Goal: Task Accomplishment & Management: Complete application form

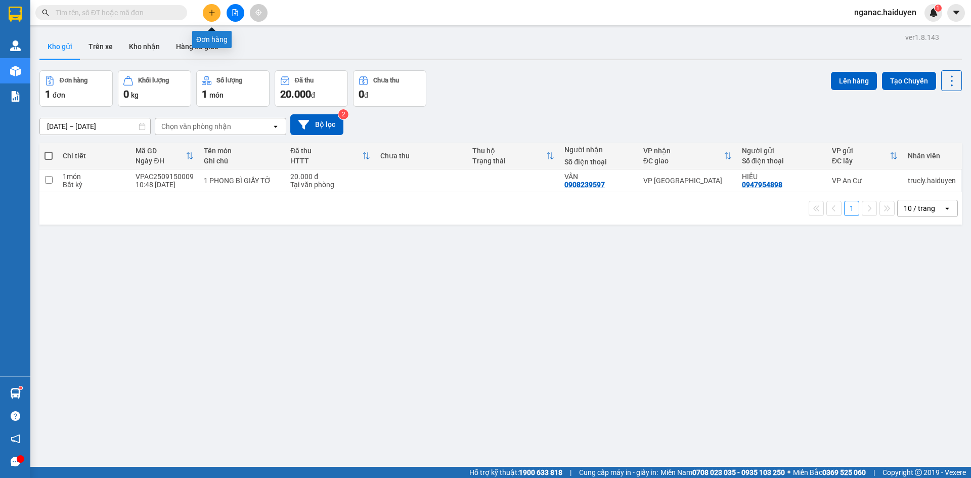
click at [211, 12] on icon "plus" at bounding box center [211, 12] width 7 height 7
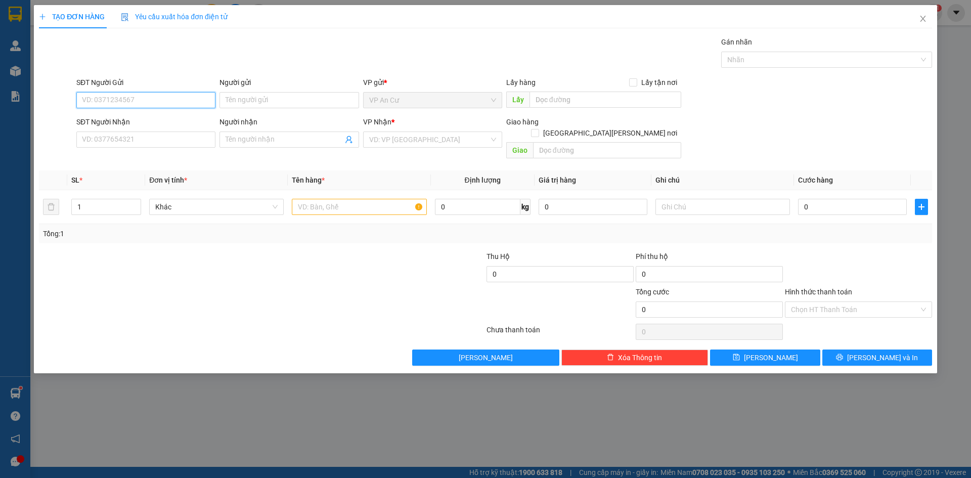
click at [129, 103] on input "SĐT Người Gửi" at bounding box center [145, 100] width 139 height 16
click at [143, 115] on div "0343722675 - ĐẾN" at bounding box center [145, 120] width 127 height 11
type input "0343722675"
type input "ĐẾN"
type input "0916647977"
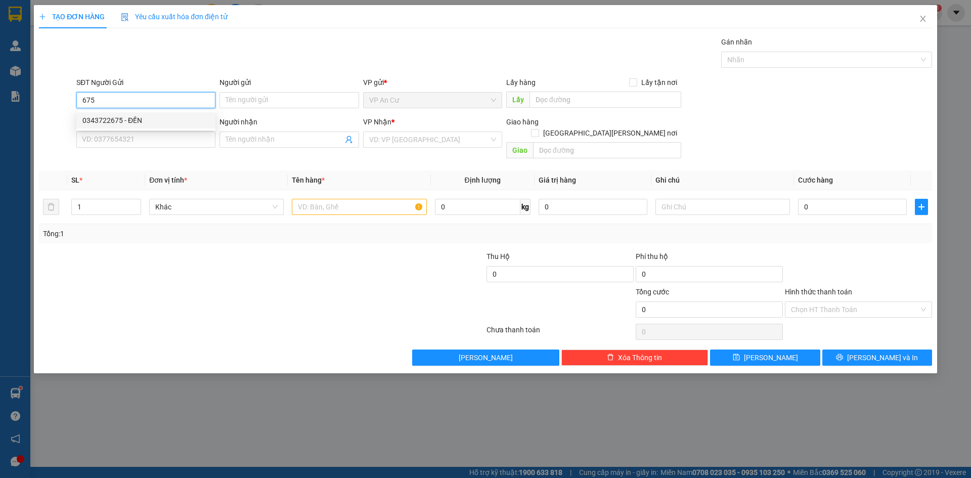
type input "DIỄM"
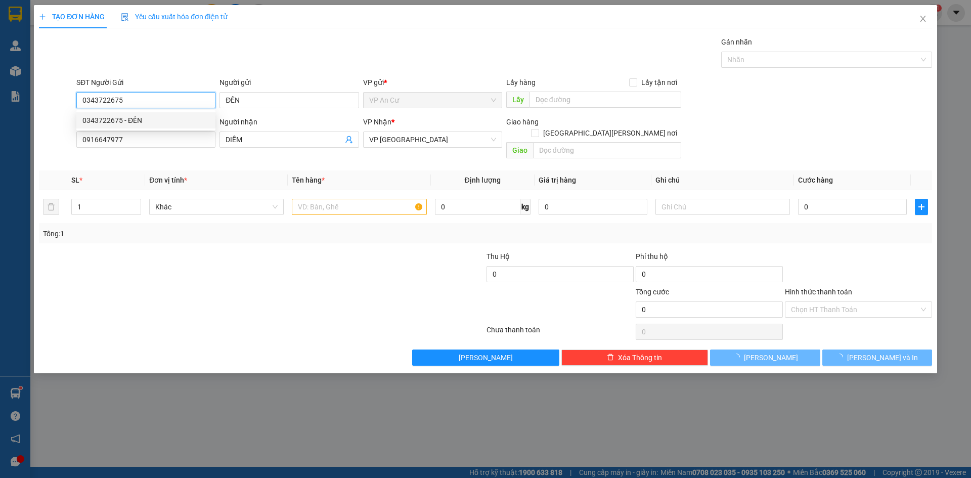
type input "20.000"
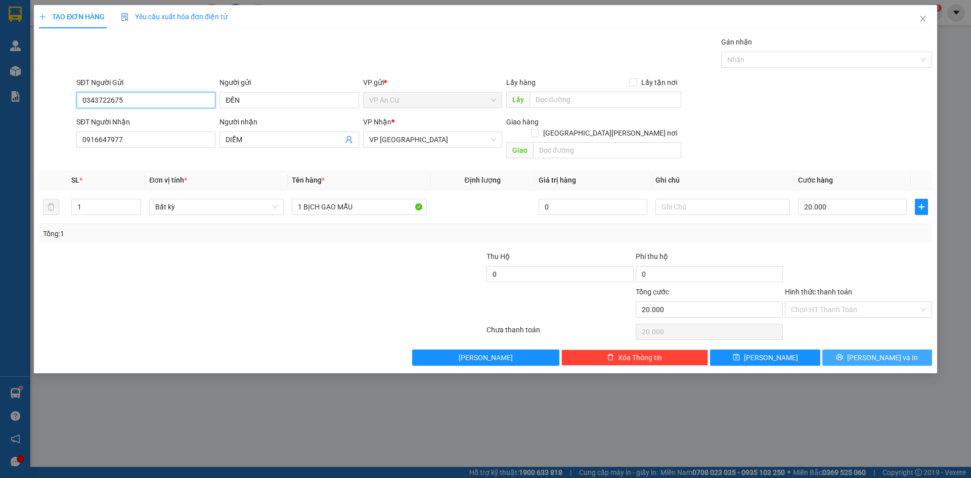
type input "0343722675"
click at [892, 352] on span "[PERSON_NAME] và In" at bounding box center [882, 357] width 71 height 11
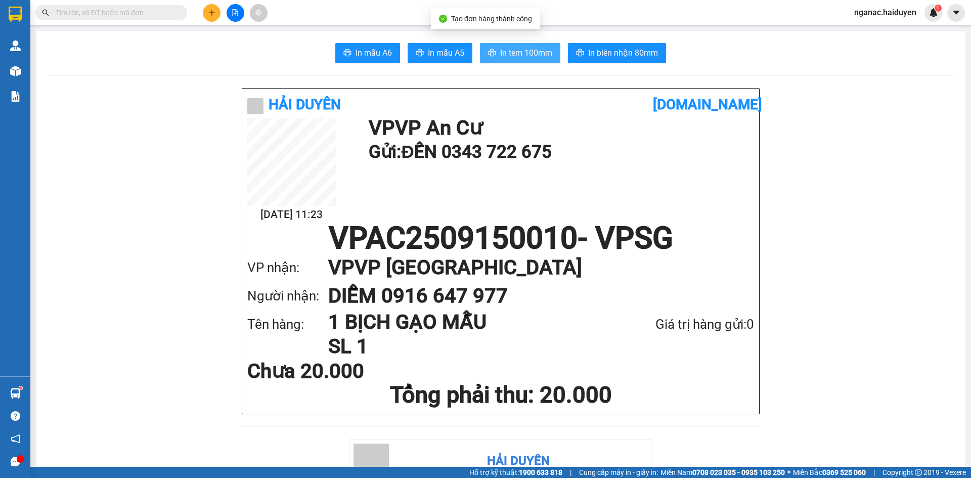
click at [521, 52] on span "In tem 100mm" at bounding box center [526, 53] width 52 height 13
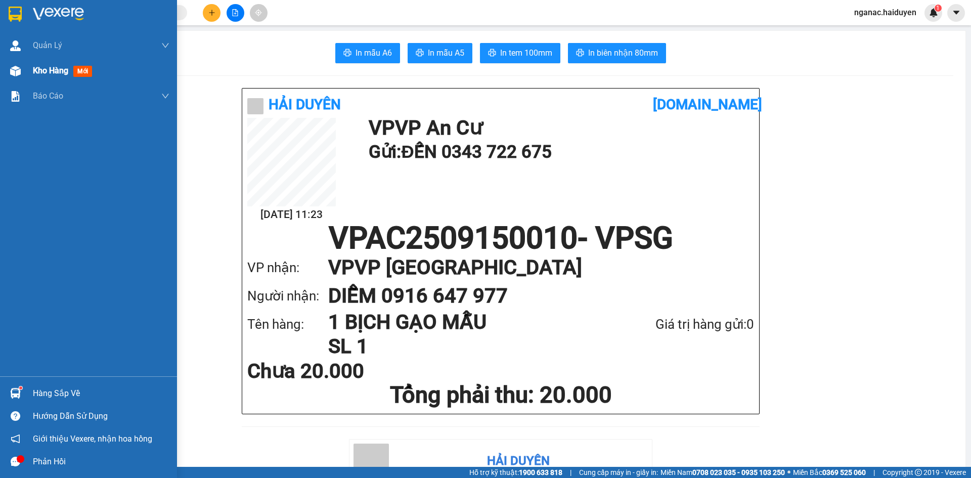
click at [25, 68] on div "Kho hàng mới" at bounding box center [88, 70] width 177 height 25
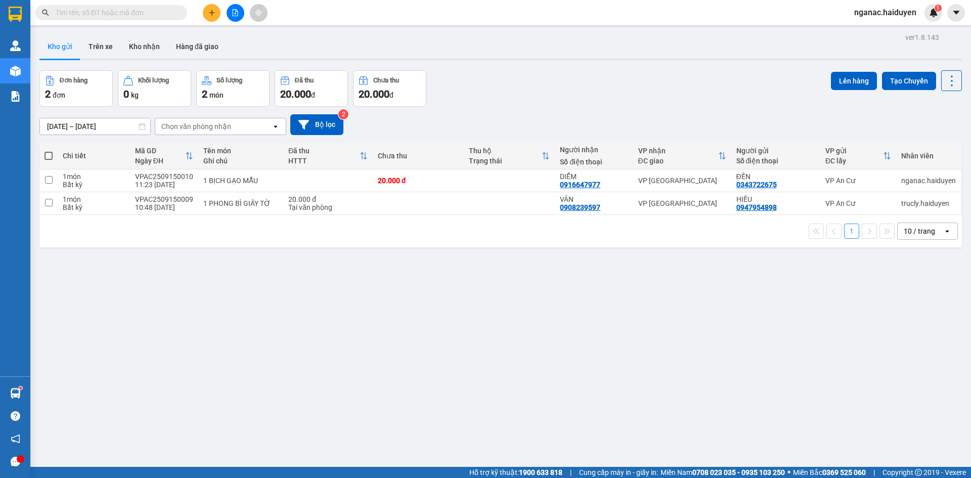
click at [683, 310] on div "ver 1.8.143 Kho gửi Trên xe Kho nhận Hàng đã giao Đơn hàng 2 đơn Khối lượng 0 k…" at bounding box center [500, 269] width 931 height 478
click at [107, 47] on button "Trên xe" at bounding box center [100, 46] width 40 height 24
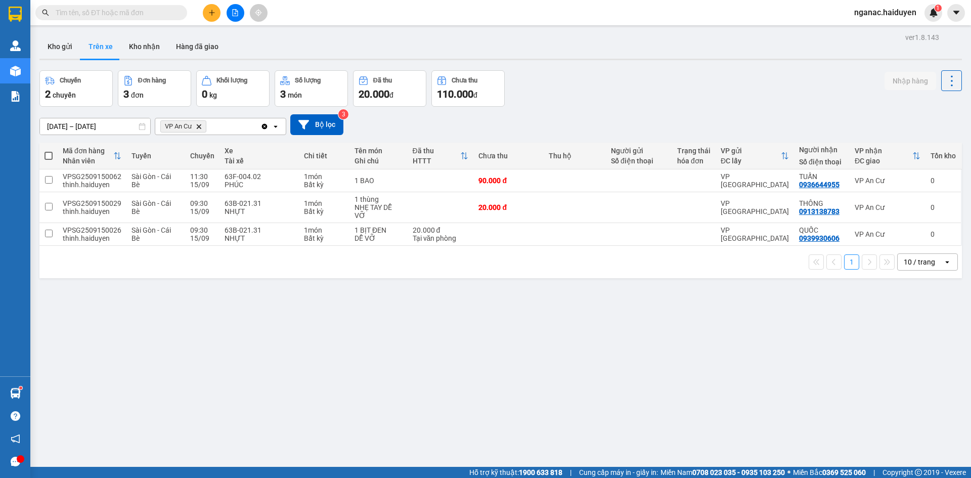
click at [559, 396] on div "ver 1.8.143 Kho gửi Trên xe Kho nhận Hàng đã giao Chuyến 2 chuyến Đơn hàng 3 đơ…" at bounding box center [500, 269] width 931 height 478
click at [211, 15] on icon "plus" at bounding box center [211, 12] width 7 height 7
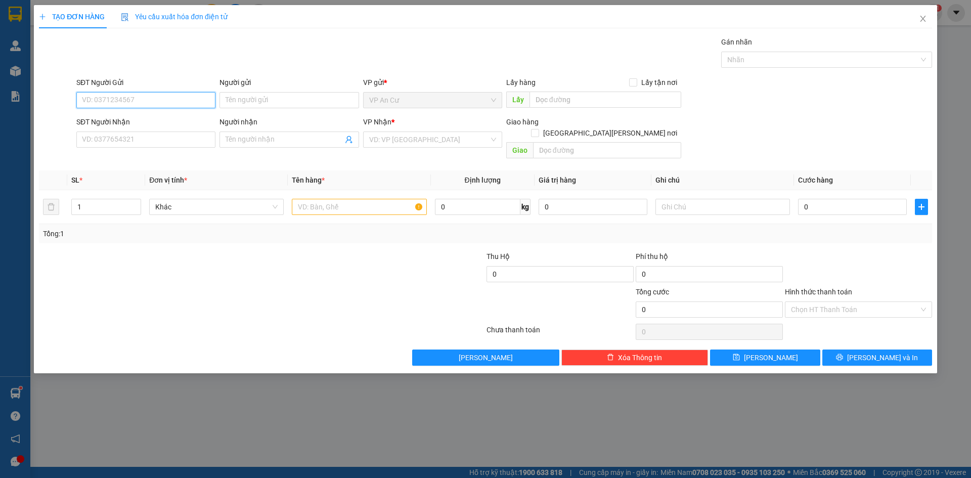
click at [116, 98] on input "SĐT Người Gửi" at bounding box center [145, 100] width 139 height 16
click at [152, 119] on div "0906768933 - NGUYÊN" at bounding box center [145, 120] width 127 height 11
type input "0906768933"
type input "NGUYÊN"
type input "0949902534"
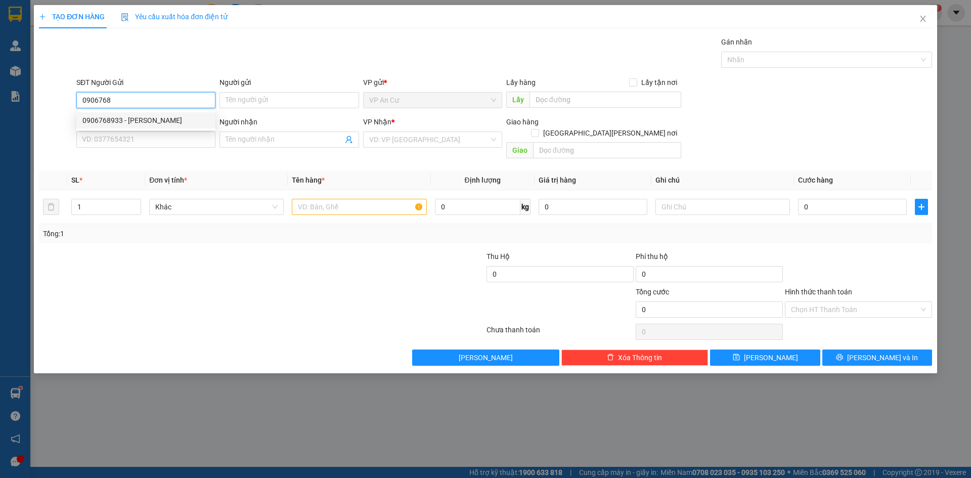
type input "HIẾU"
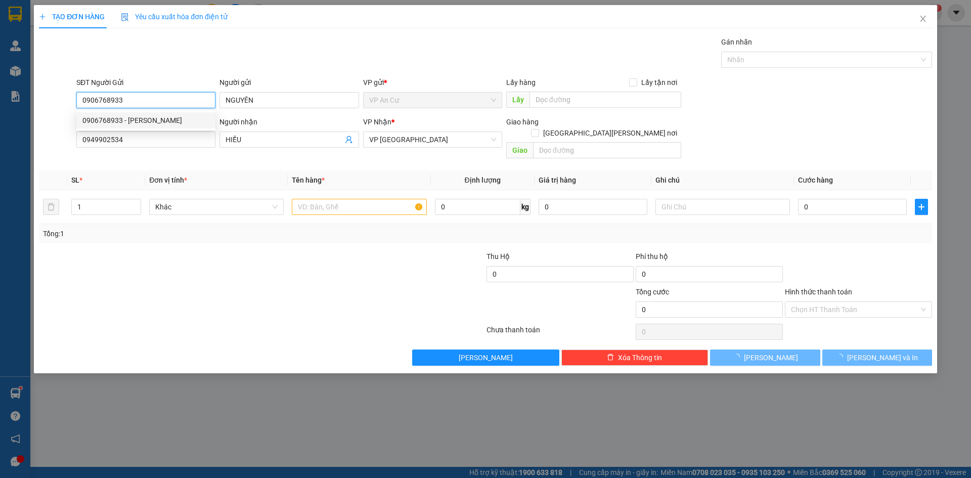
type input "40.000"
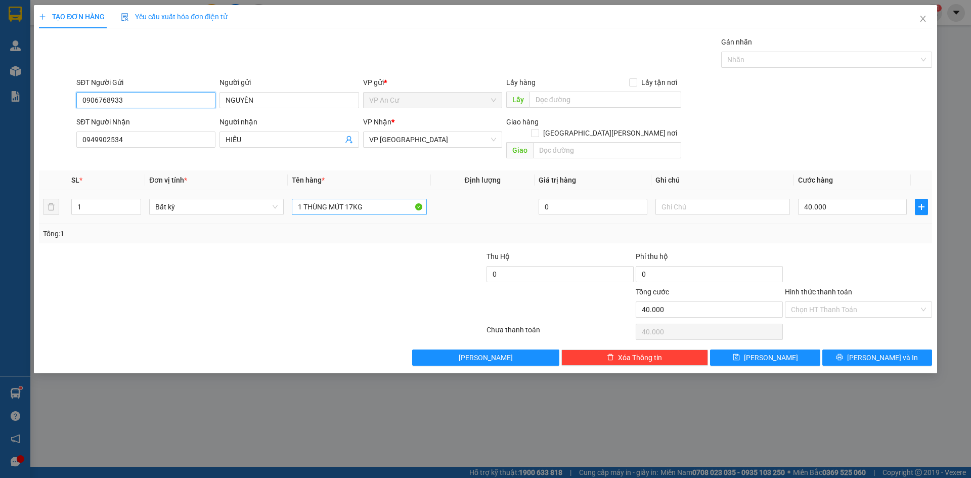
type input "0906768933"
drag, startPoint x: 374, startPoint y: 200, endPoint x: 271, endPoint y: 211, distance: 103.7
click at [271, 211] on tr "1 Bất kỳ 1 THÙNG MÚT 17KG 0 40.000" at bounding box center [485, 207] width 893 height 34
type input "1 BAO TC 18KG"
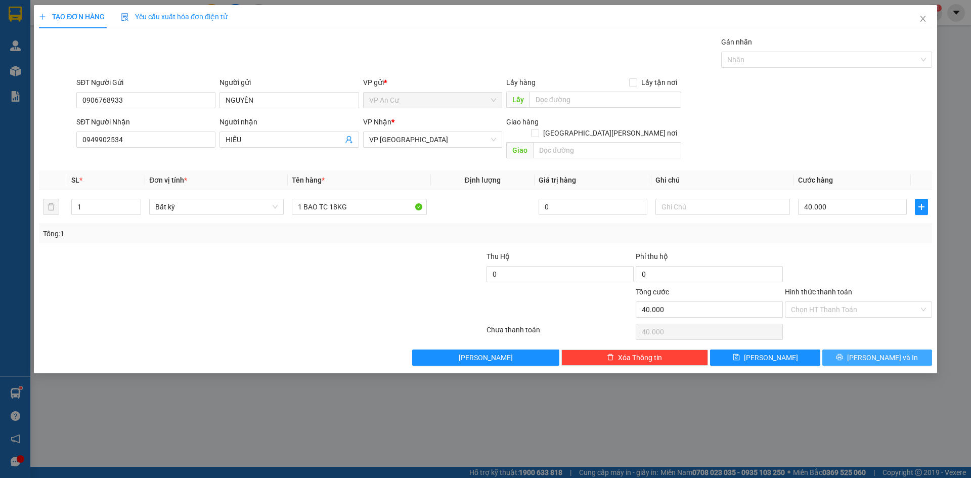
click at [843, 354] on icon "printer" at bounding box center [840, 357] width 7 height 7
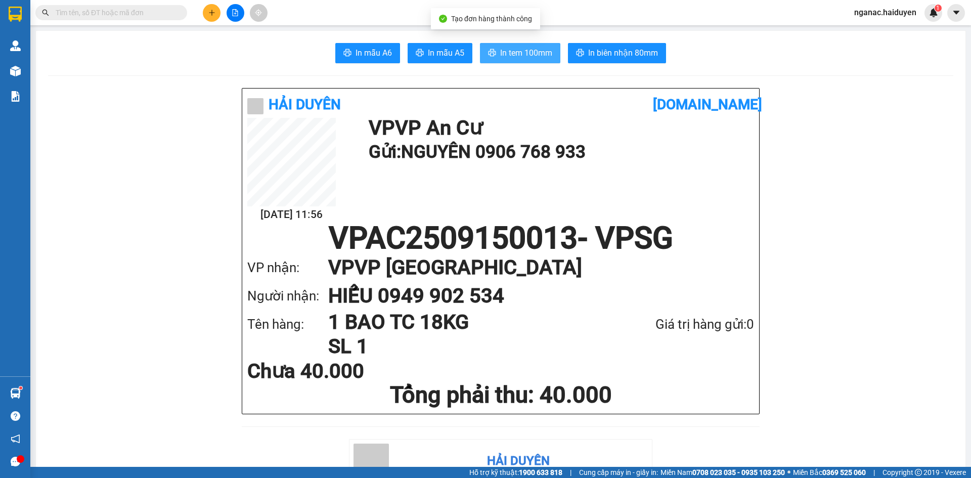
click at [495, 55] on button "In tem 100mm" at bounding box center [520, 53] width 80 height 20
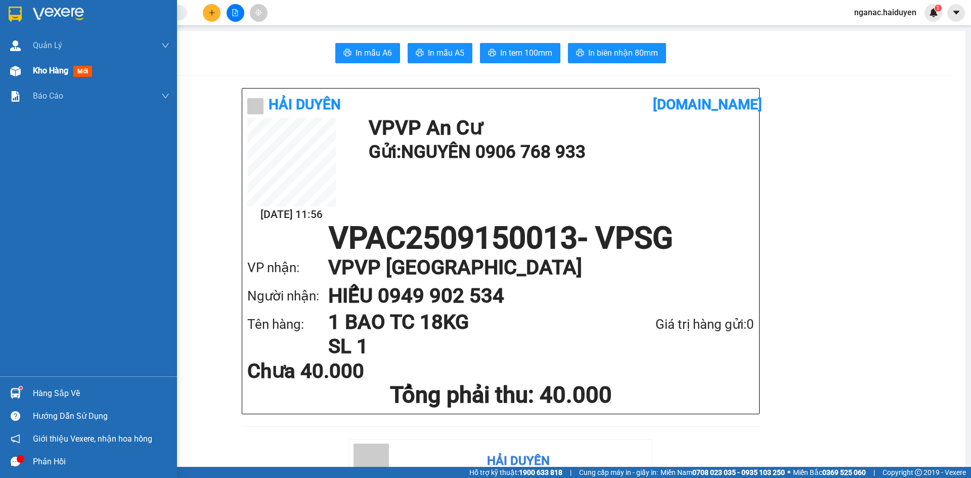
click at [33, 72] on span "Kho hàng" at bounding box center [50, 71] width 35 height 10
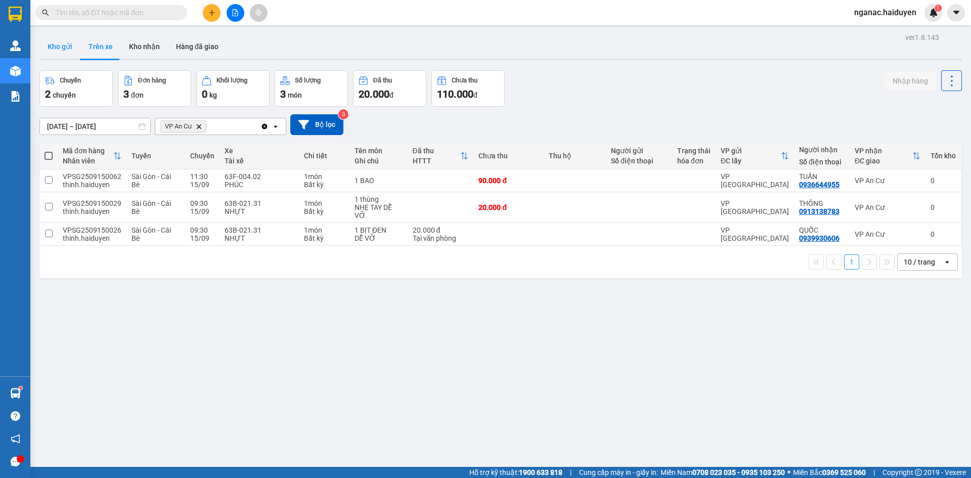
click at [66, 48] on button "Kho gửi" at bounding box center [59, 46] width 41 height 24
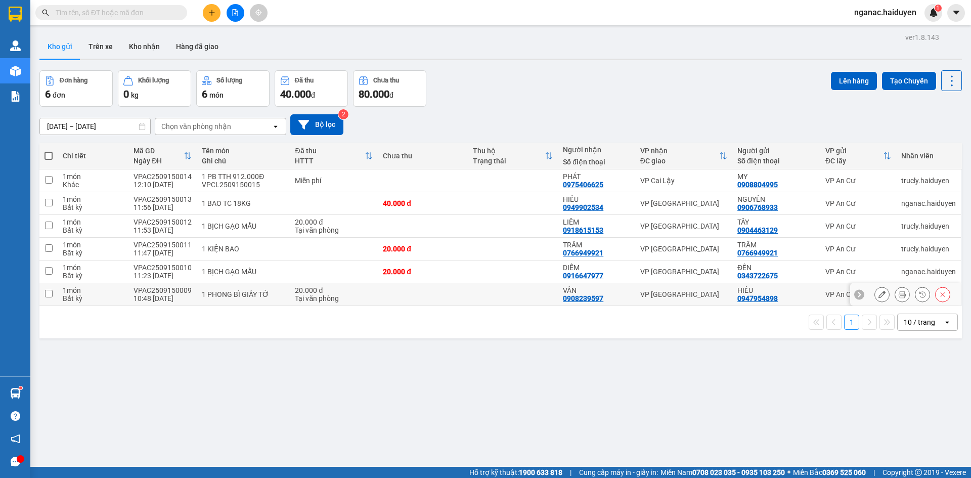
click at [60, 294] on td "1 món Bất kỳ" at bounding box center [93, 294] width 71 height 23
checkbox input "true"
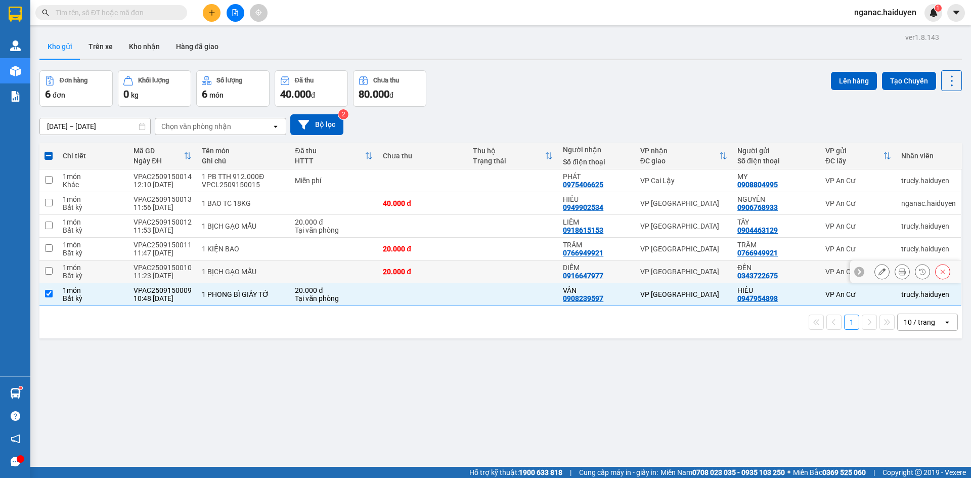
click at [73, 270] on div "1 món" at bounding box center [93, 268] width 61 height 8
checkbox input "true"
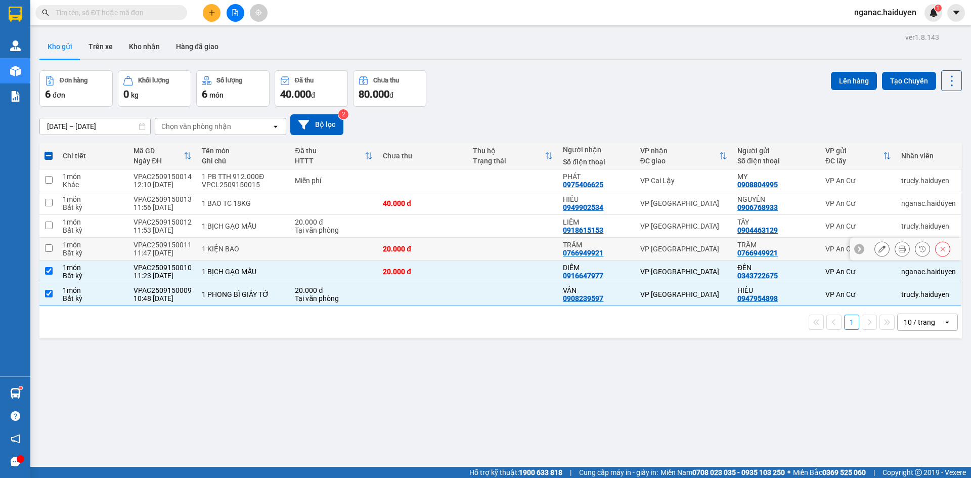
click at [74, 249] on div "Bất kỳ" at bounding box center [93, 253] width 61 height 8
checkbox input "true"
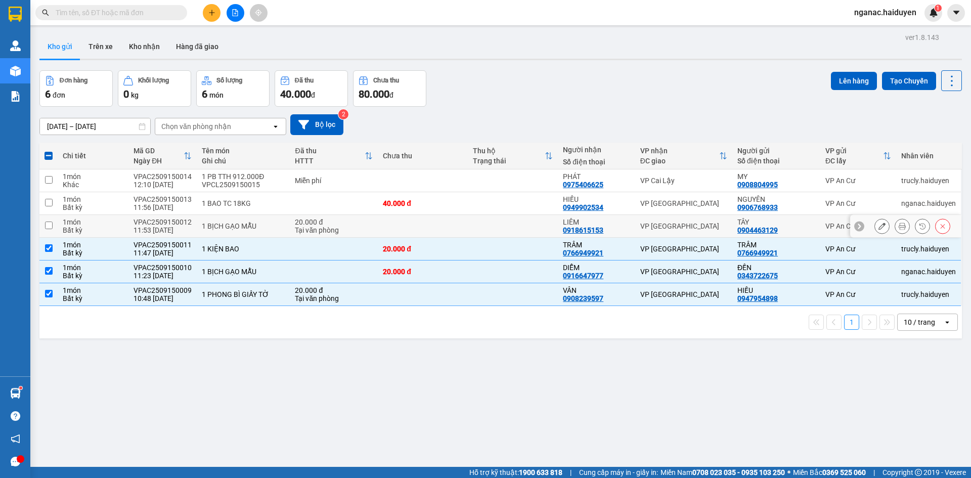
click at [78, 229] on div "Bất kỳ" at bounding box center [93, 230] width 61 height 8
checkbox input "true"
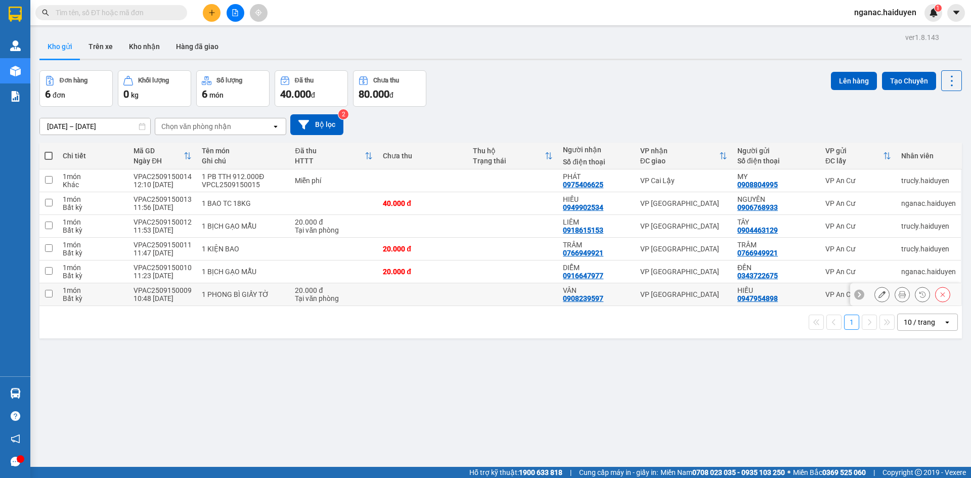
click at [186, 290] on div "VPAC2509150009" at bounding box center [163, 290] width 58 height 8
checkbox input "true"
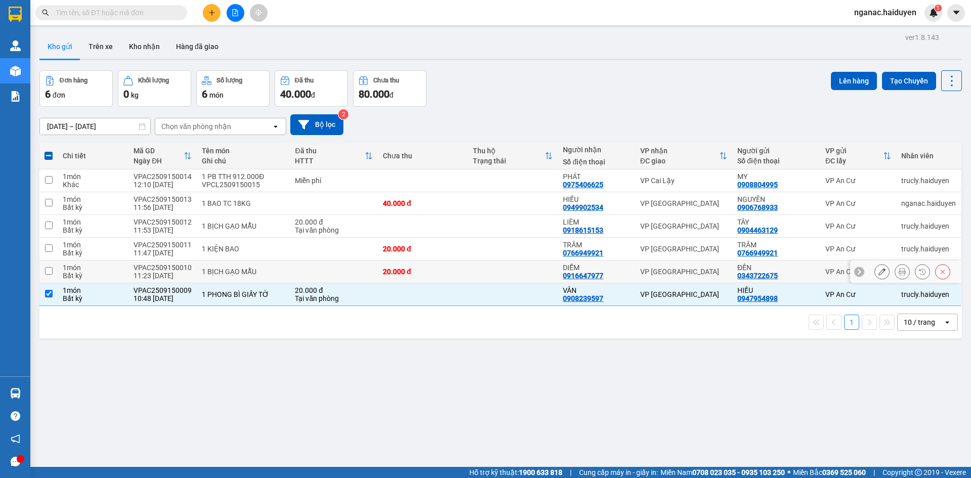
click at [184, 270] on div "VPAC2509150010" at bounding box center [163, 268] width 58 height 8
checkbox input "true"
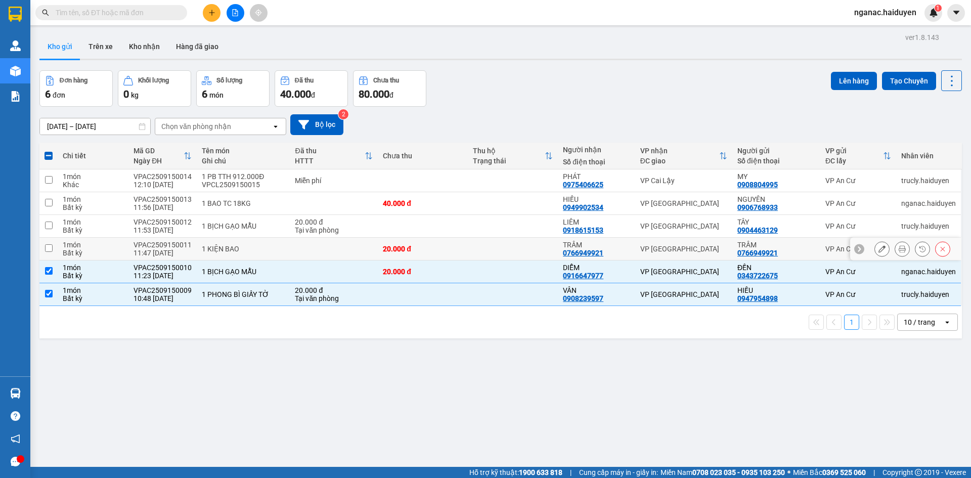
click at [182, 251] on div "11:47 [DATE]" at bounding box center [163, 253] width 58 height 8
checkbox input "true"
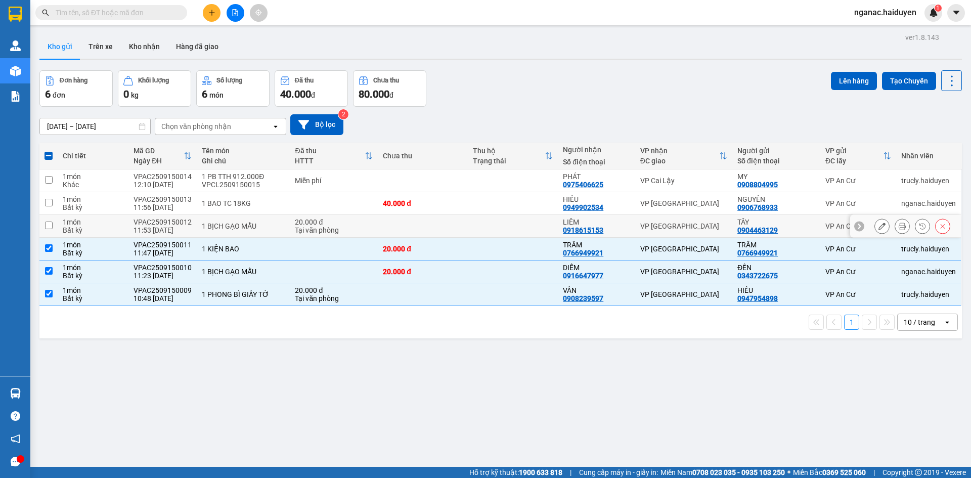
click at [180, 223] on div "VPAC2509150012" at bounding box center [163, 222] width 58 height 8
checkbox input "true"
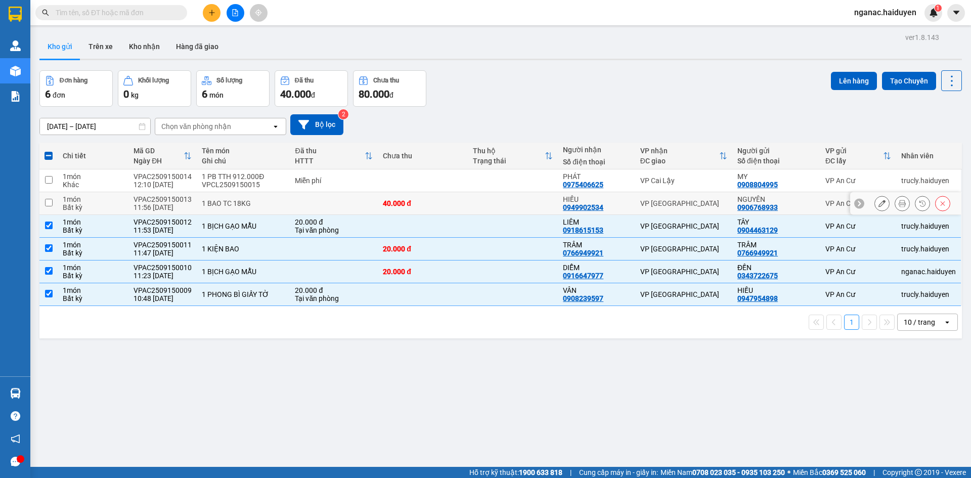
click at [186, 203] on div "VPAC2509150013" at bounding box center [163, 199] width 58 height 8
checkbox input "true"
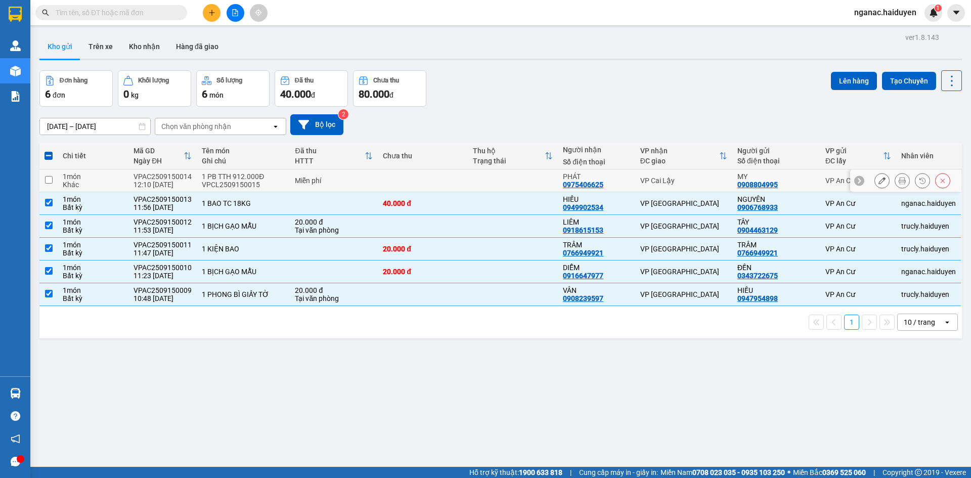
click at [197, 184] on td "1 PB TTH 912.000Đ VPCL2509150015" at bounding box center [243, 180] width 93 height 23
checkbox input "true"
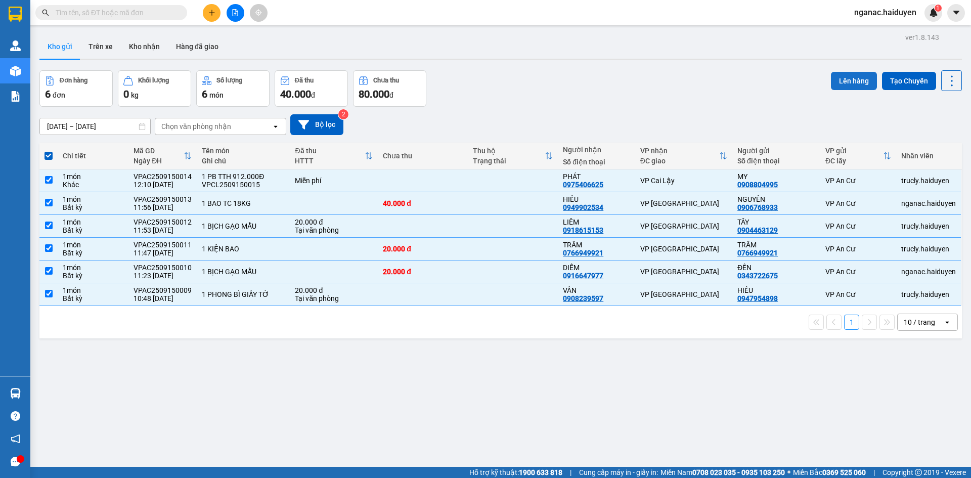
click at [846, 77] on button "Lên hàng" at bounding box center [854, 81] width 46 height 18
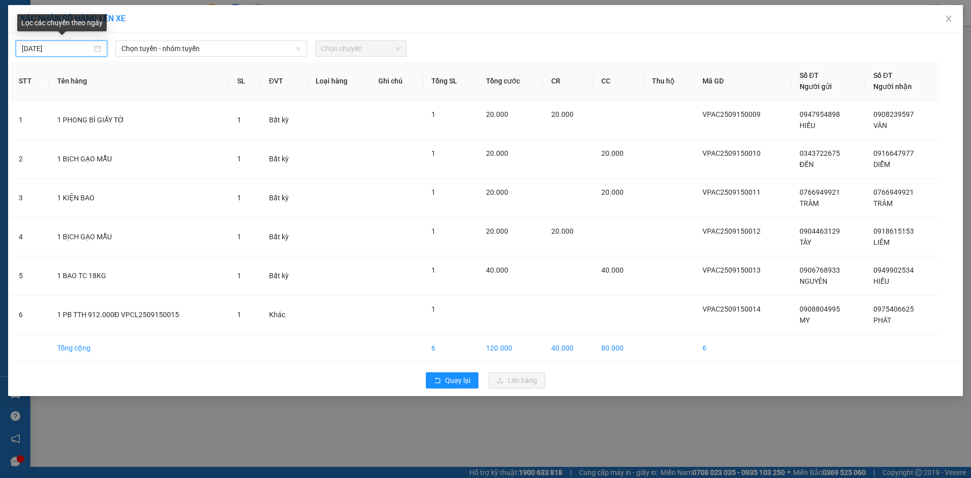
click at [77, 47] on input "[DATE]" at bounding box center [57, 48] width 70 height 11
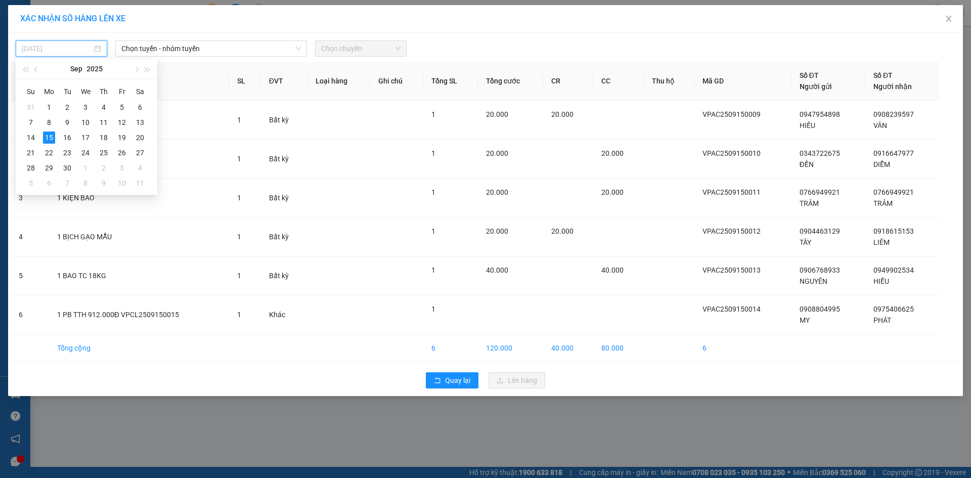
type input "[DATE]"
click at [50, 139] on div "15" at bounding box center [49, 138] width 12 height 12
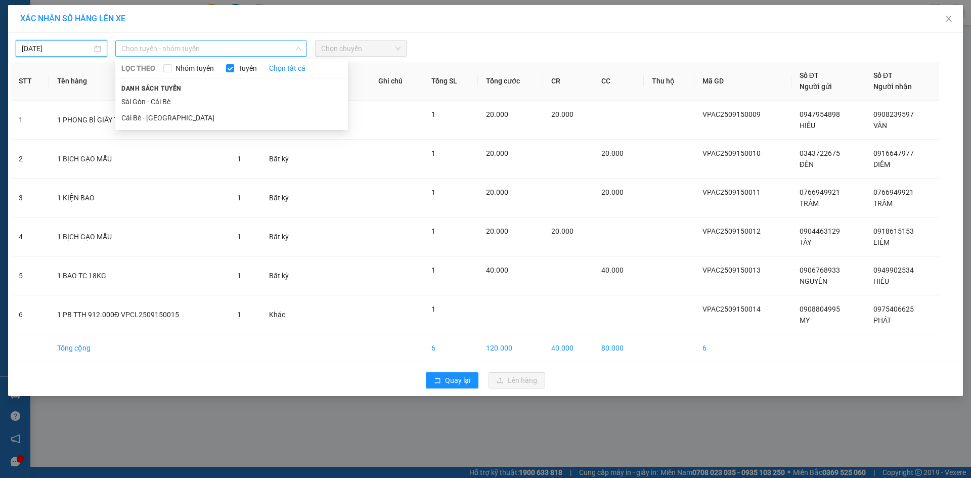
click at [172, 49] on span "Chọn tuyến - nhóm tuyến" at bounding box center [211, 48] width 180 height 15
click at [167, 118] on li "Cái Bè - [GEOGRAPHIC_DATA]" at bounding box center [231, 118] width 233 height 16
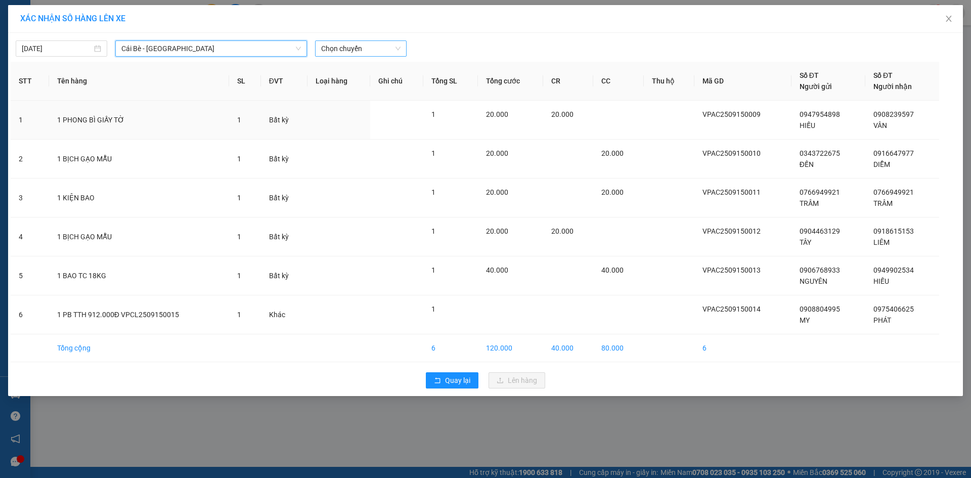
click at [331, 45] on span "Chọn chuyến" at bounding box center [360, 48] width 79 height 15
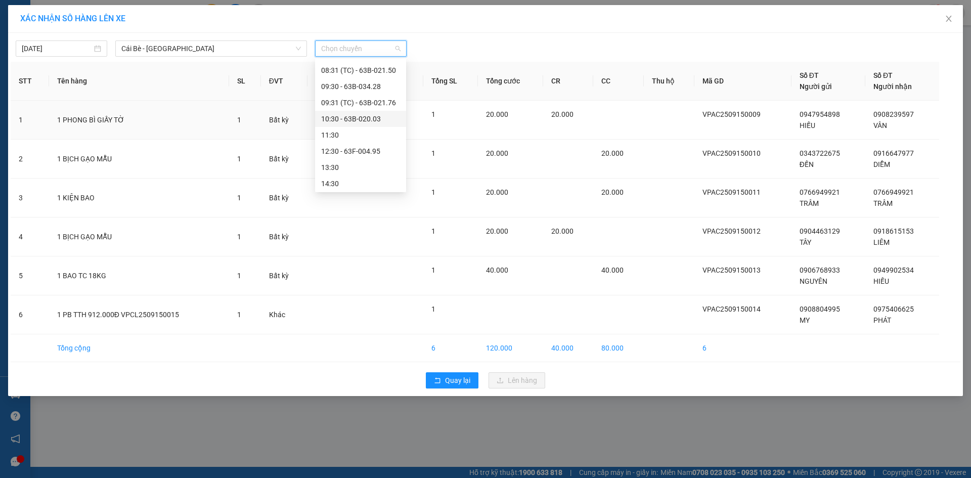
scroll to position [227, 0]
click at [355, 114] on div "12:30 - 63F-004.95" at bounding box center [360, 117] width 79 height 11
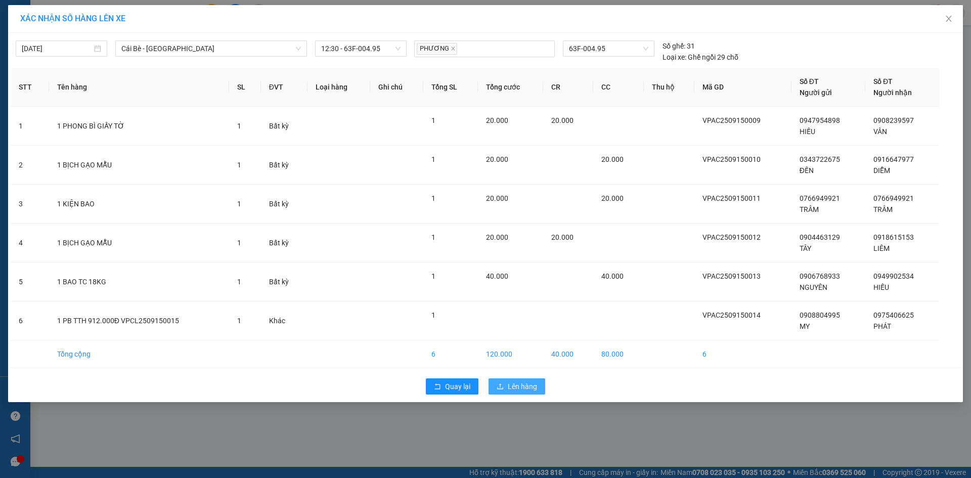
click at [515, 384] on span "Lên hàng" at bounding box center [522, 386] width 29 height 11
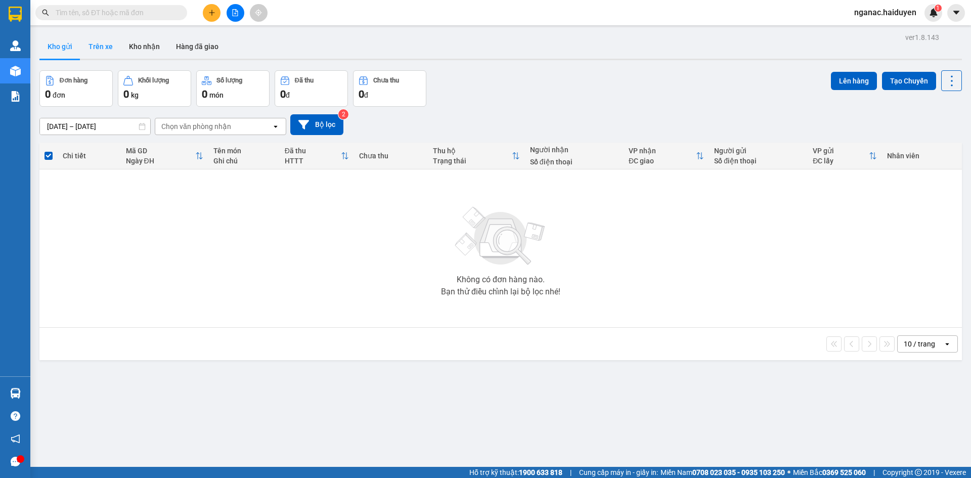
click at [90, 47] on button "Trên xe" at bounding box center [100, 46] width 40 height 24
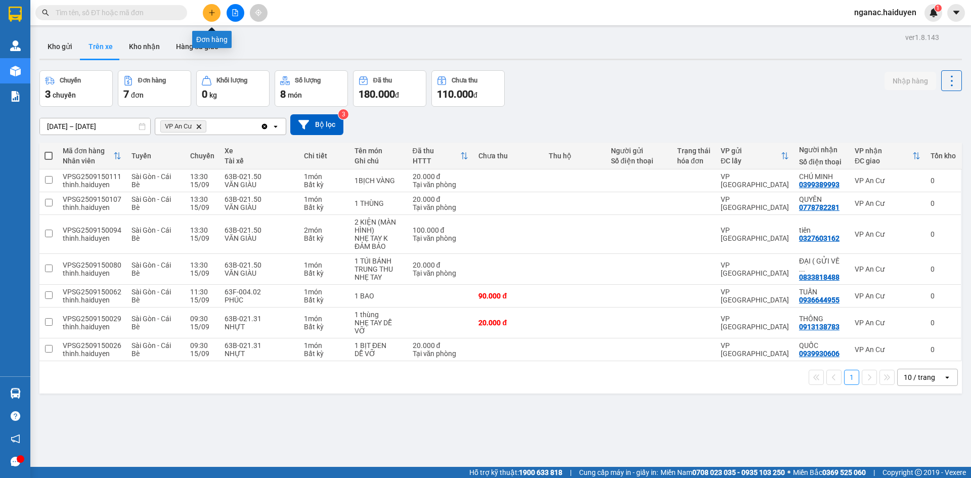
click at [208, 11] on icon "plus" at bounding box center [211, 12] width 7 height 7
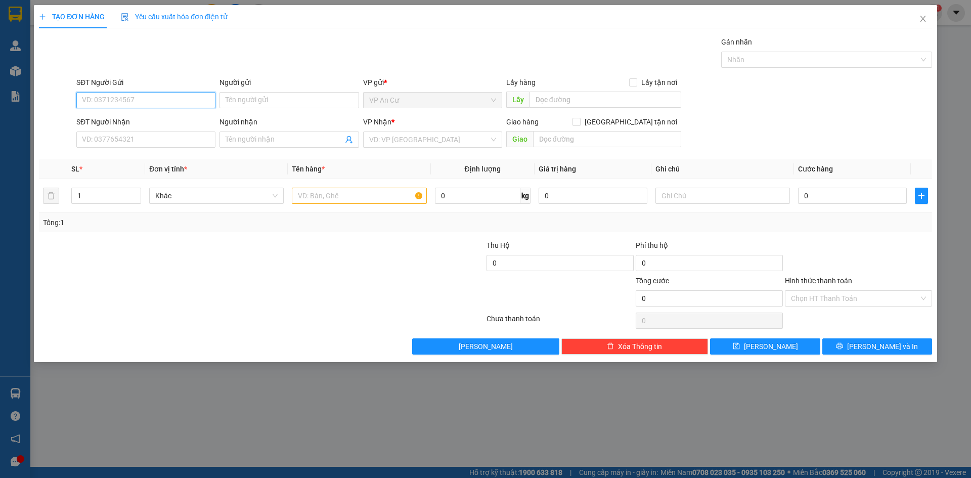
click at [170, 102] on input "SĐT Người Gửi" at bounding box center [145, 100] width 139 height 16
click at [124, 117] on div "0916242867" at bounding box center [145, 120] width 127 height 11
type input "0916242867"
type input "0937804250"
type input "ĐẸP"
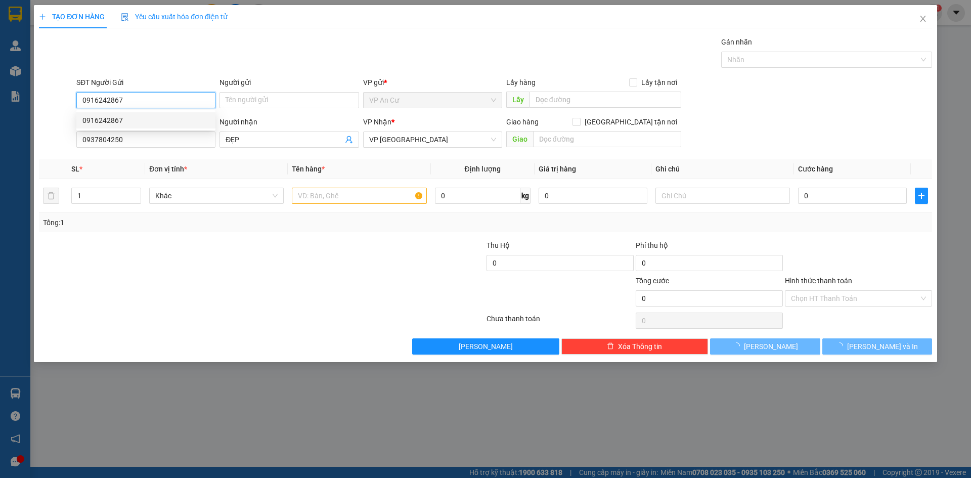
type input "40.000"
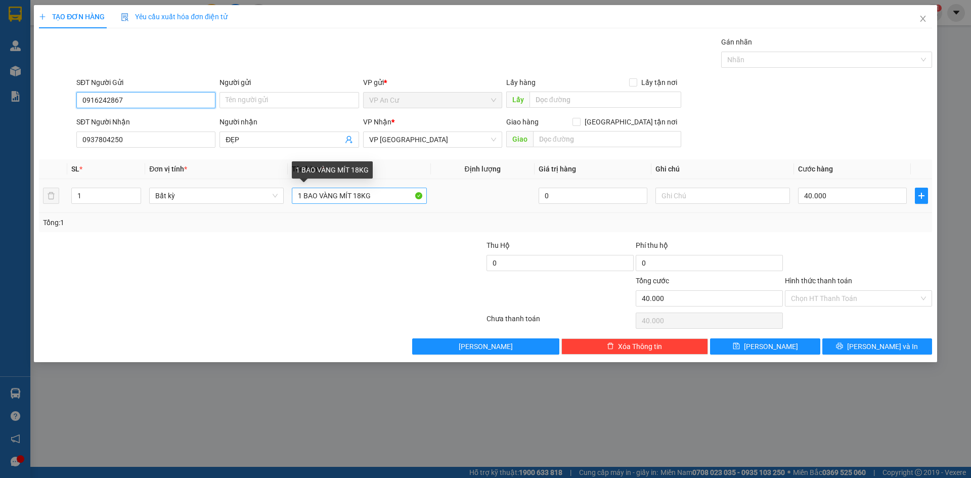
type input "0916242867"
drag, startPoint x: 375, startPoint y: 195, endPoint x: 354, endPoint y: 195, distance: 21.2
click at [354, 195] on input "1 BAO VÀNG MÍT 18KG" at bounding box center [359, 196] width 135 height 16
type input "1 BAO VÀNG MÍT 20KG"
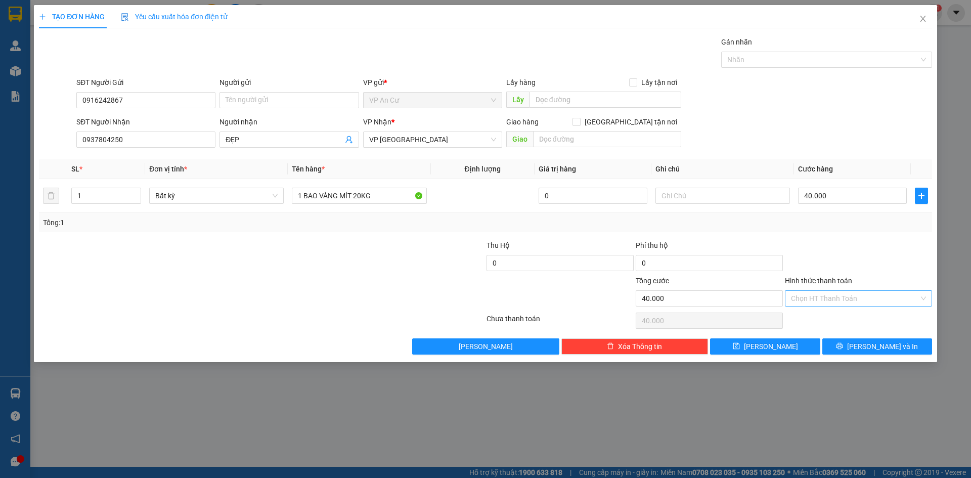
click at [848, 299] on input "Hình thức thanh toán" at bounding box center [855, 298] width 128 height 15
click at [846, 316] on div "Tại văn phòng" at bounding box center [858, 318] width 135 height 11
type input "0"
click at [846, 343] on button "[PERSON_NAME] và In" at bounding box center [877, 346] width 110 height 16
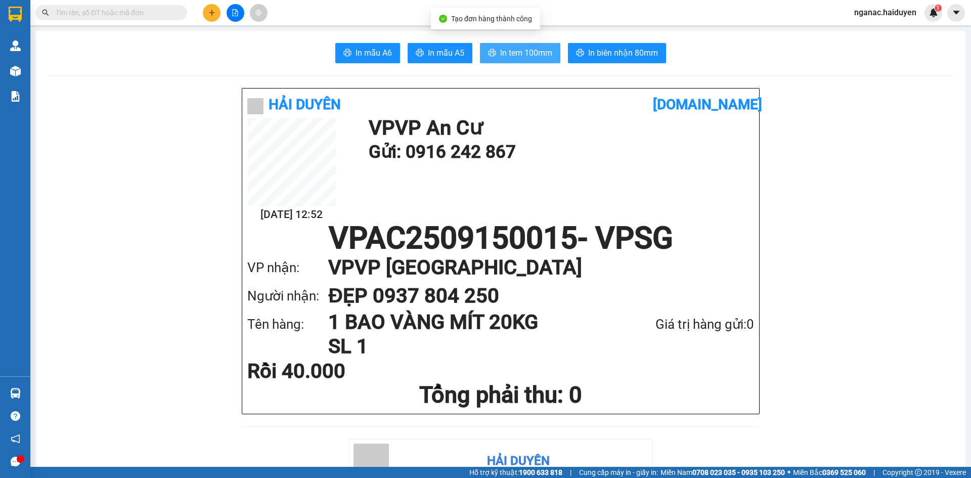
click at [524, 57] on span "In tem 100mm" at bounding box center [526, 53] width 52 height 13
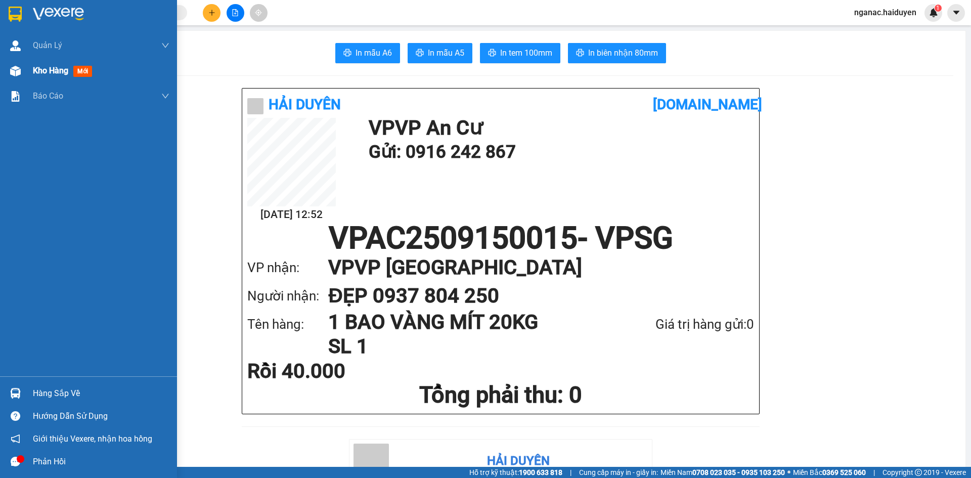
click at [54, 73] on span "Kho hàng" at bounding box center [50, 71] width 35 height 10
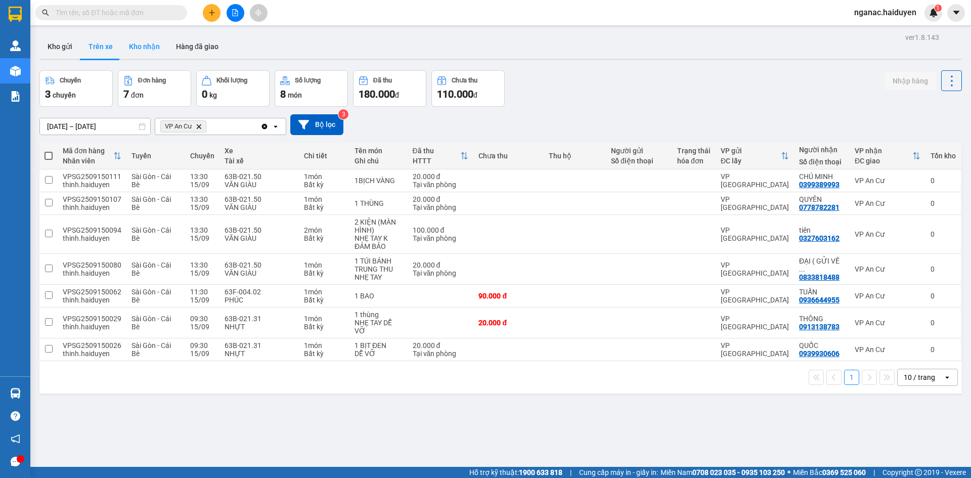
click at [137, 39] on button "Kho nhận" at bounding box center [144, 46] width 47 height 24
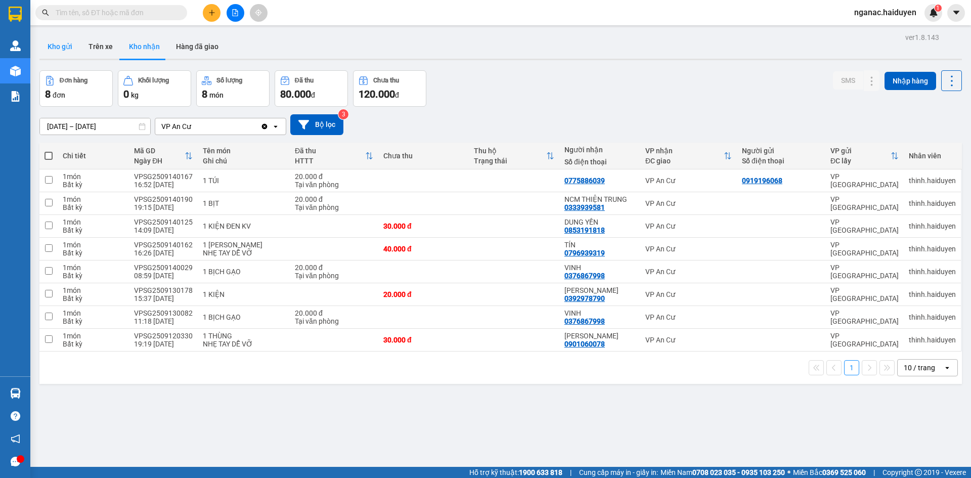
click at [54, 56] on button "Kho gửi" at bounding box center [59, 46] width 41 height 24
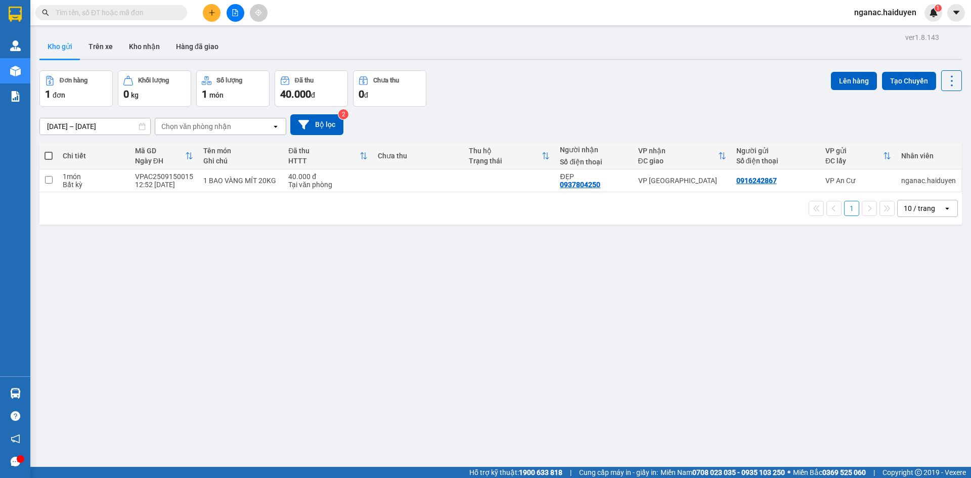
click at [739, 333] on div "ver 1.8.143 Kho gửi Trên xe Kho nhận Hàng đã giao Đơn hàng 1 đơn Khối lượng 0 k…" at bounding box center [500, 269] width 931 height 478
click at [105, 47] on button "Trên xe" at bounding box center [100, 46] width 40 height 24
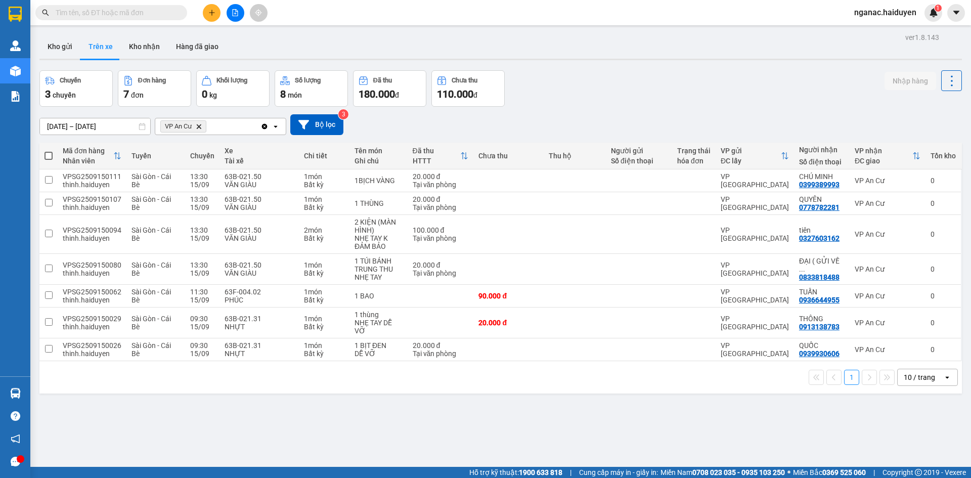
click at [519, 448] on div "ver 1.8.143 Kho gửi Trên xe Kho nhận Hàng đã giao Chuyến 3 chuyến Đơn hàng 7 đơ…" at bounding box center [500, 269] width 931 height 478
click at [143, 42] on button "Kho nhận" at bounding box center [144, 46] width 47 height 24
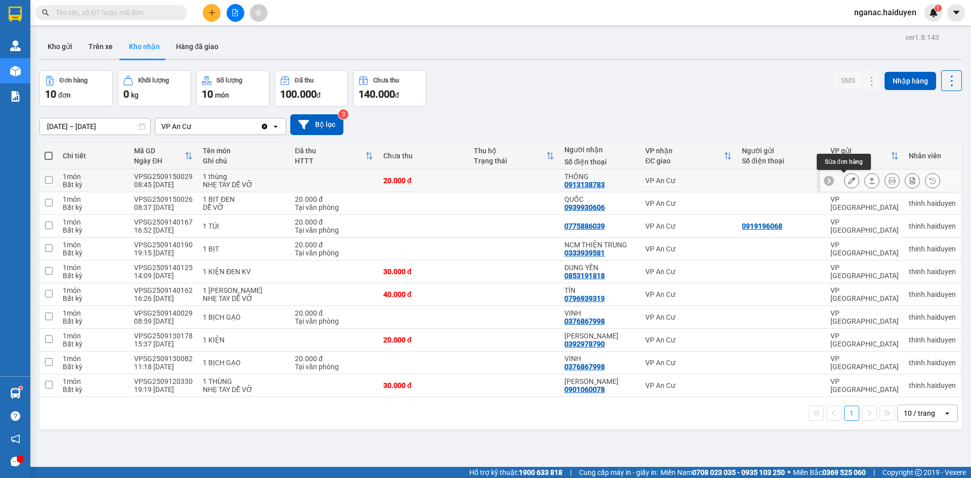
click at [848, 182] on icon at bounding box center [851, 180] width 7 height 7
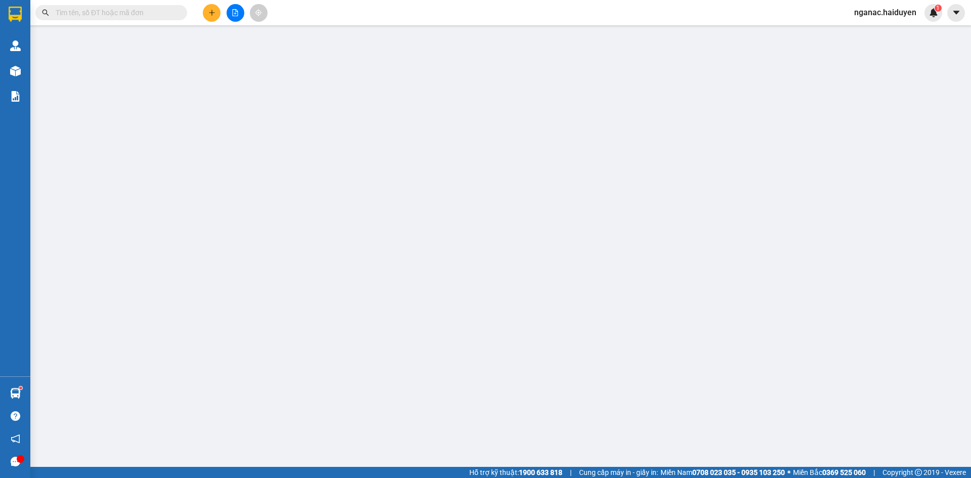
type input "0913138783"
type input "THÔNG"
type input "20.000"
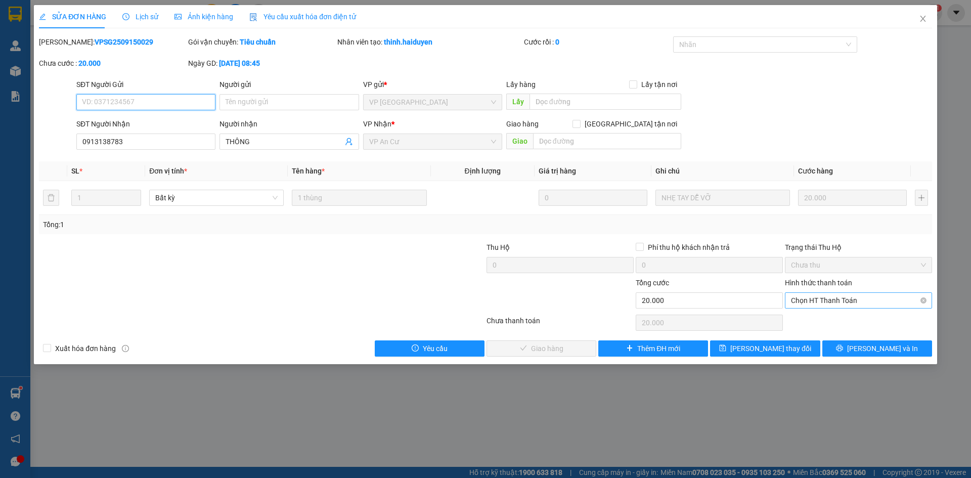
click at [833, 296] on span "Chọn HT Thanh Toán" at bounding box center [858, 300] width 135 height 15
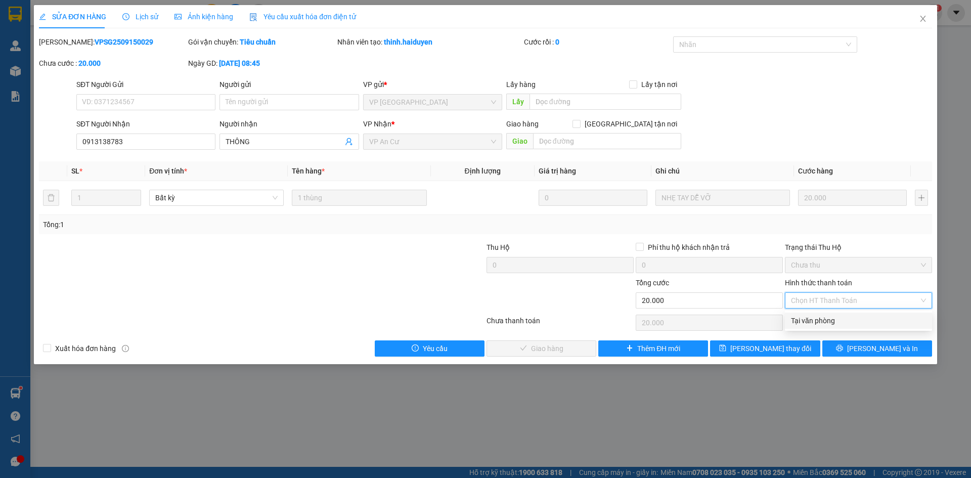
drag, startPoint x: 828, startPoint y: 318, endPoint x: 732, endPoint y: 334, distance: 97.0
click at [822, 318] on div "Tại văn phòng" at bounding box center [858, 320] width 135 height 11
type input "0"
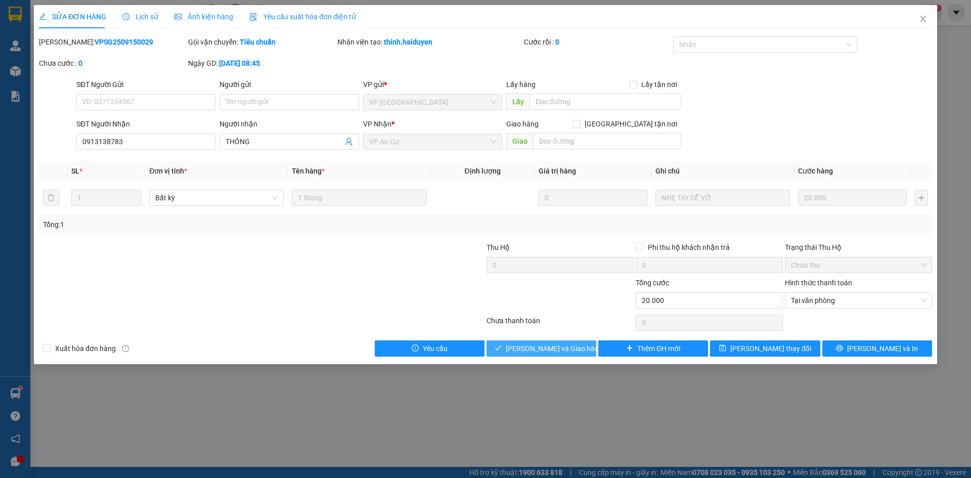
click at [583, 343] on button "[PERSON_NAME] và Giao hàng" at bounding box center [542, 348] width 110 height 16
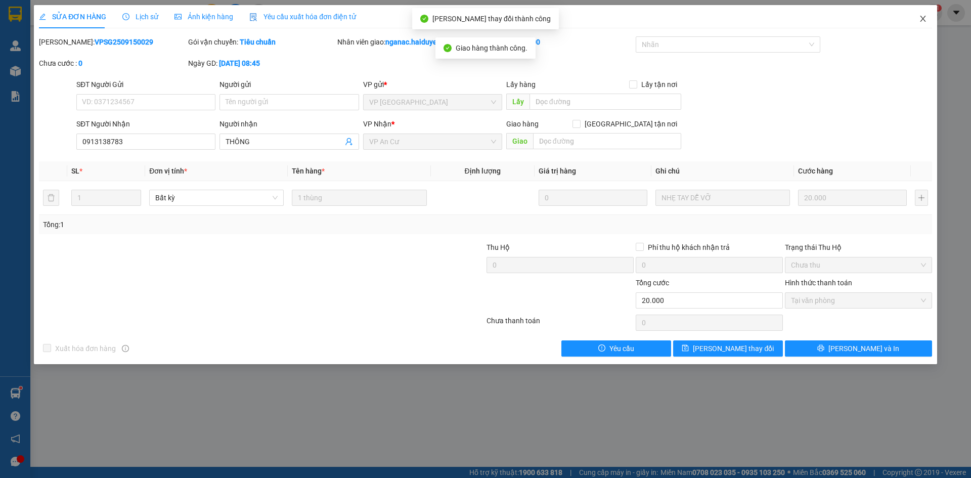
click at [928, 18] on span "Close" at bounding box center [923, 19] width 28 height 28
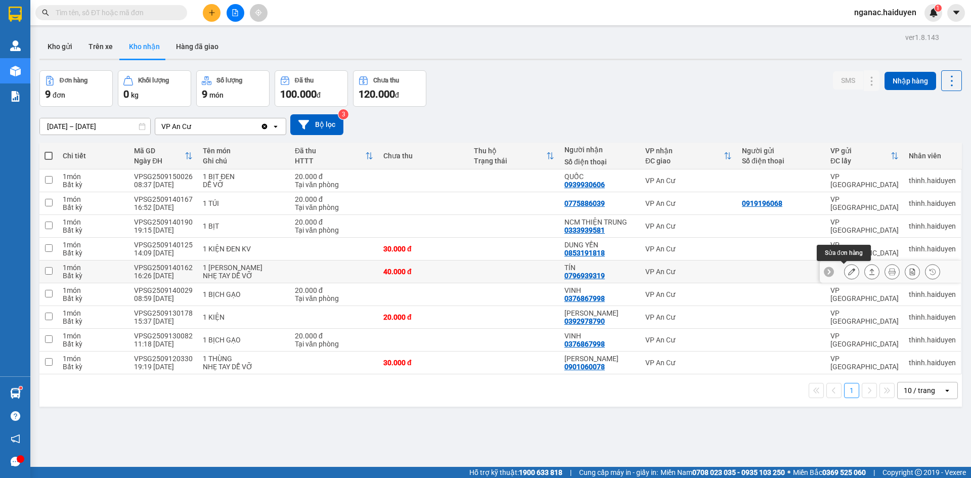
click at [845, 272] on button at bounding box center [852, 272] width 14 height 18
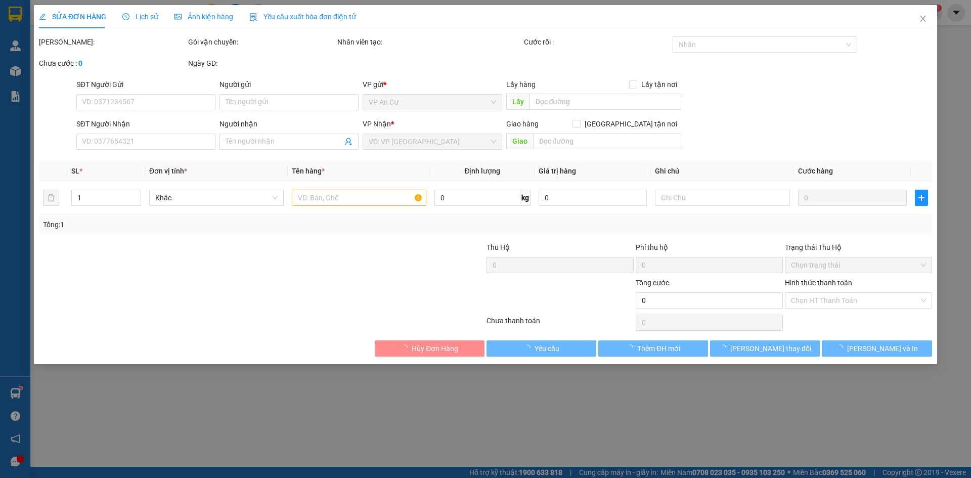
type input "0796939319"
type input "TÍN"
type input "40.000"
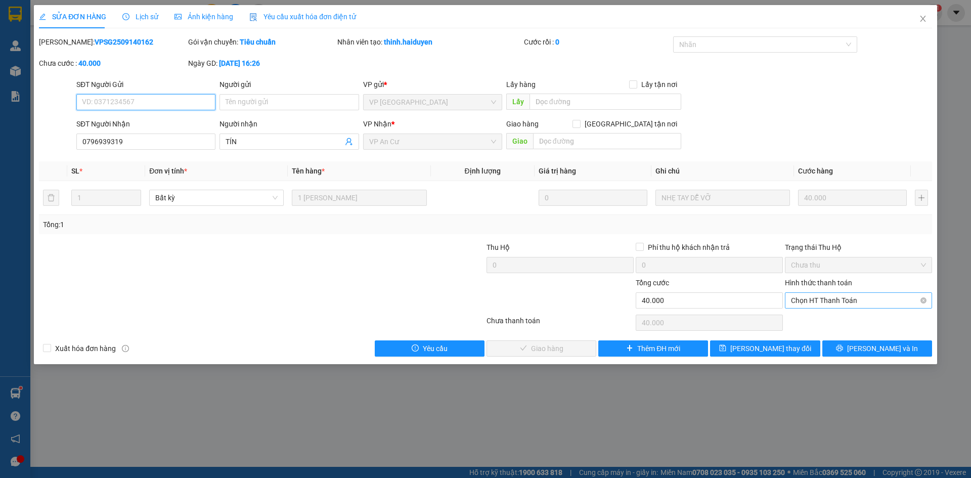
click at [812, 299] on span "Chọn HT Thanh Toán" at bounding box center [858, 300] width 135 height 15
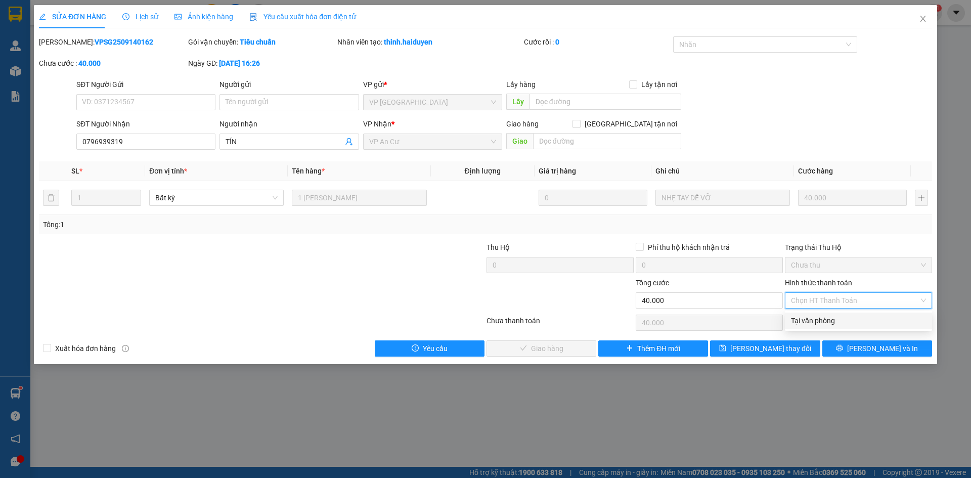
drag, startPoint x: 819, startPoint y: 318, endPoint x: 698, endPoint y: 337, distance: 123.3
click at [816, 319] on div "Tại văn phòng" at bounding box center [858, 320] width 135 height 11
type input "0"
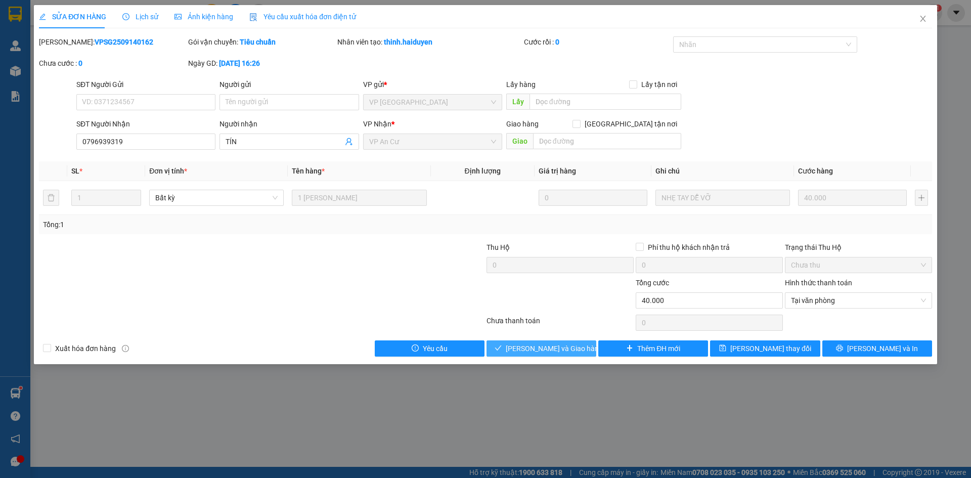
drag, startPoint x: 539, startPoint y: 345, endPoint x: 546, endPoint y: 341, distance: 8.2
click at [540, 345] on span "[PERSON_NAME] và Giao hàng" at bounding box center [554, 348] width 97 height 11
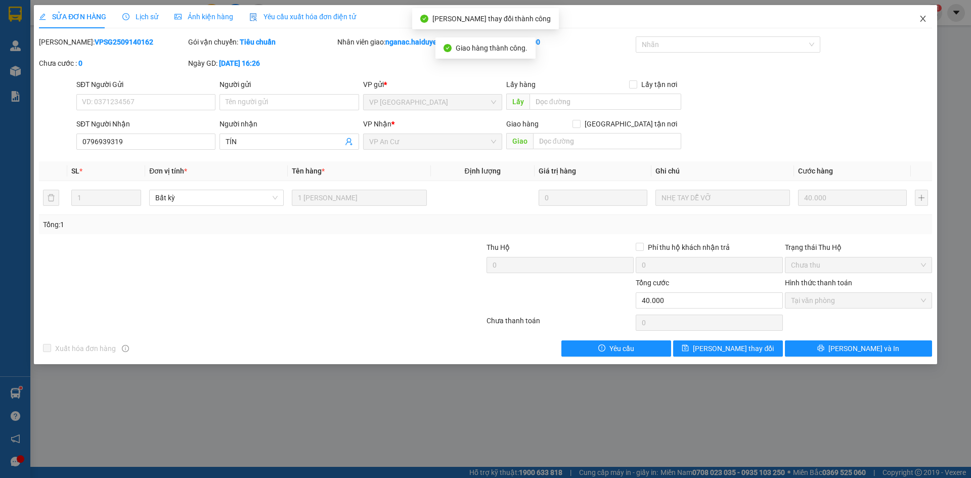
click at [920, 19] on icon "close" at bounding box center [923, 19] width 8 height 8
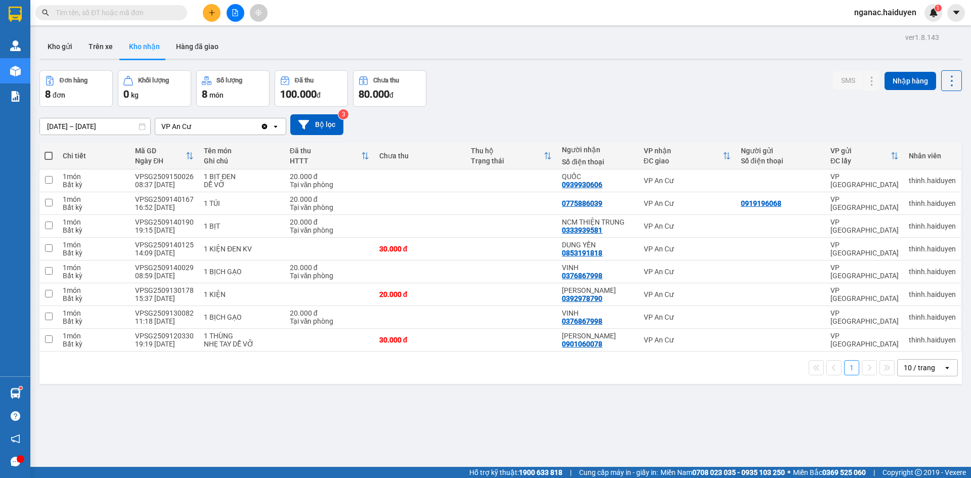
click at [203, 410] on div "ver 1.8.143 Kho gửi Trên xe Kho nhận Hàng đã giao Đơn hàng 8 đơn Khối lượng 0 k…" at bounding box center [500, 269] width 931 height 478
click at [93, 43] on button "Trên xe" at bounding box center [100, 46] width 40 height 24
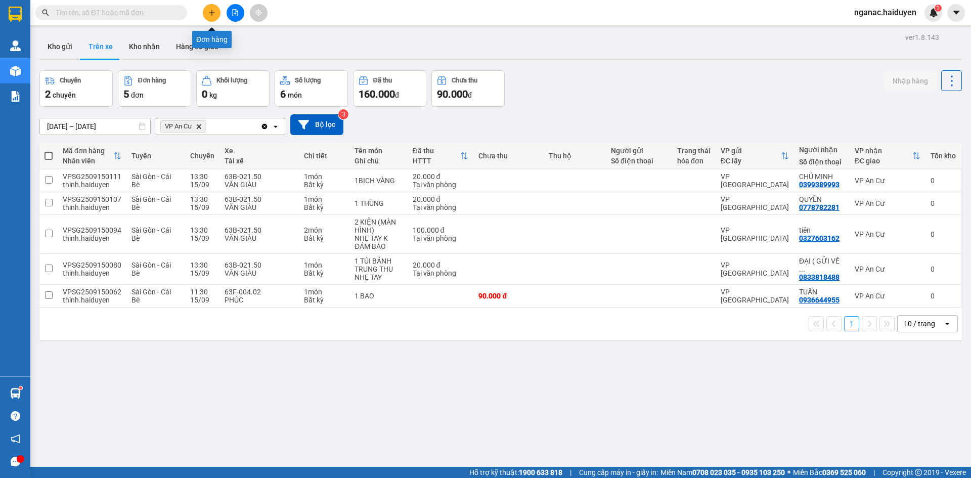
click at [211, 13] on icon "plus" at bounding box center [211, 12] width 7 height 7
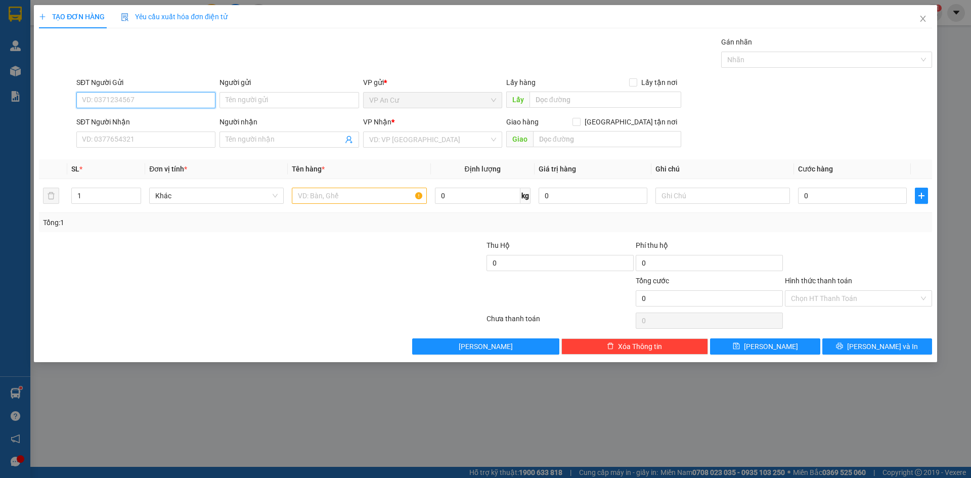
click at [118, 97] on input "SĐT Người Gửi" at bounding box center [145, 100] width 139 height 16
click at [124, 120] on div "0332589439 - DUNG" at bounding box center [145, 120] width 127 height 11
type input "0332589439"
type input "DUNG"
type input "0794920319"
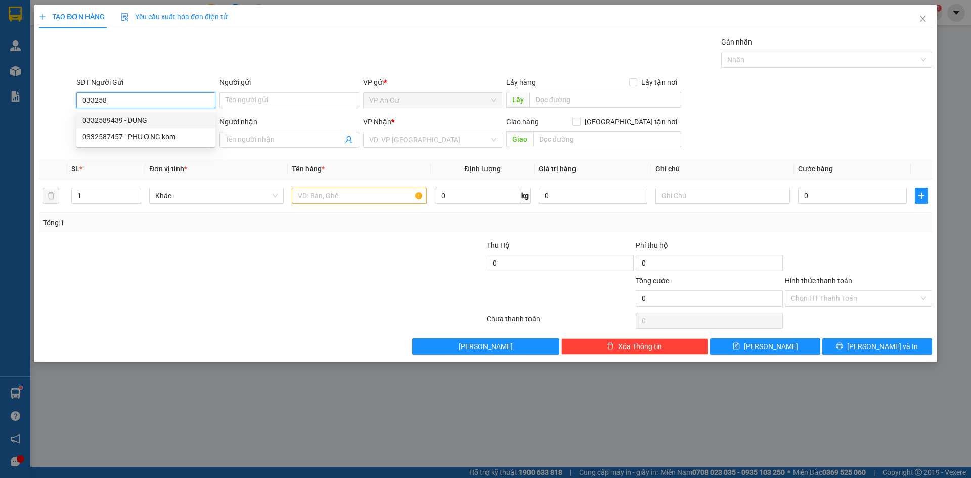
type input "OANH"
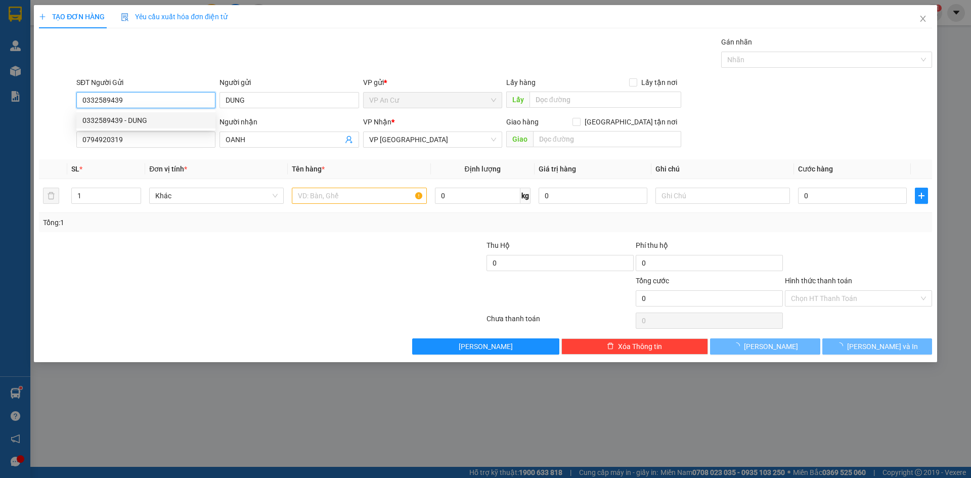
type input "30.000"
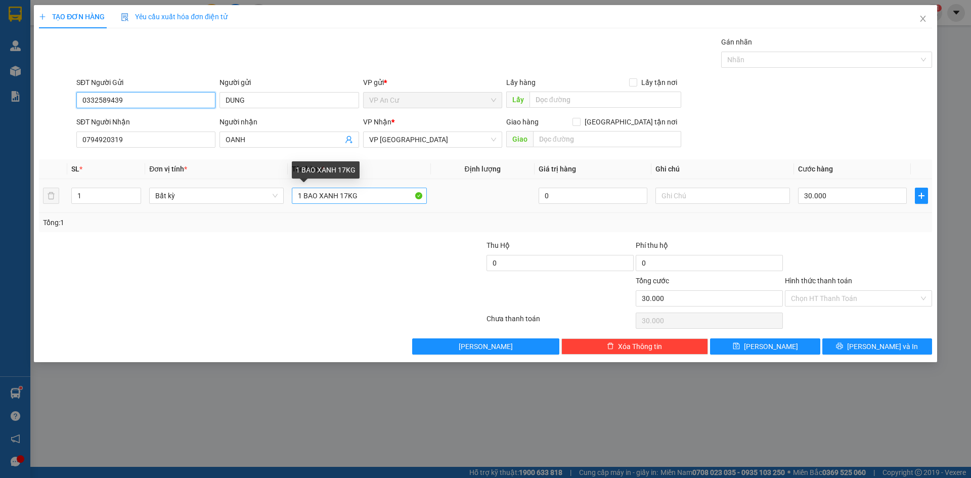
type input "0332589439"
drag, startPoint x: 343, startPoint y: 196, endPoint x: 358, endPoint y: 196, distance: 14.2
click at [358, 196] on input "1 BAO XANH 17KG" at bounding box center [359, 196] width 135 height 16
type input "1 BAO"
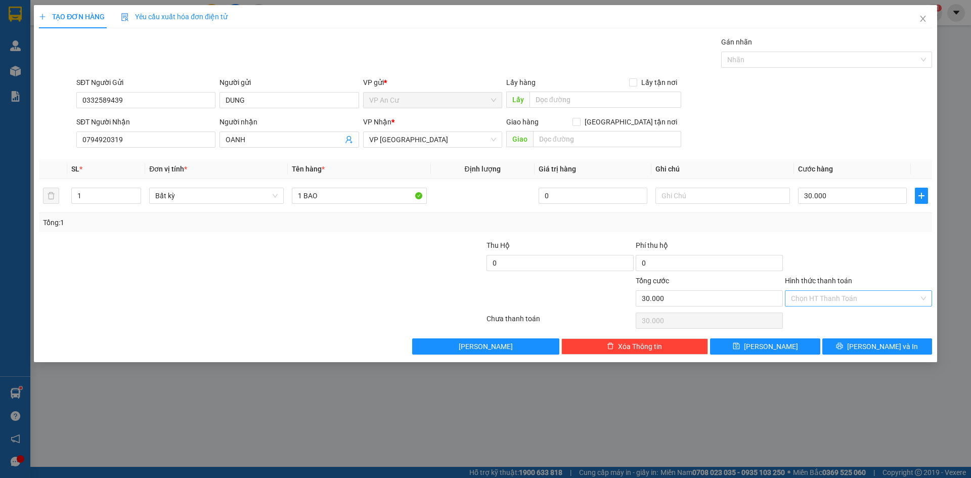
click at [827, 297] on input "Hình thức thanh toán" at bounding box center [855, 298] width 128 height 15
click at [825, 316] on div "Tại văn phòng" at bounding box center [858, 318] width 135 height 11
type input "0"
click at [843, 351] on span "printer" at bounding box center [839, 346] width 7 height 8
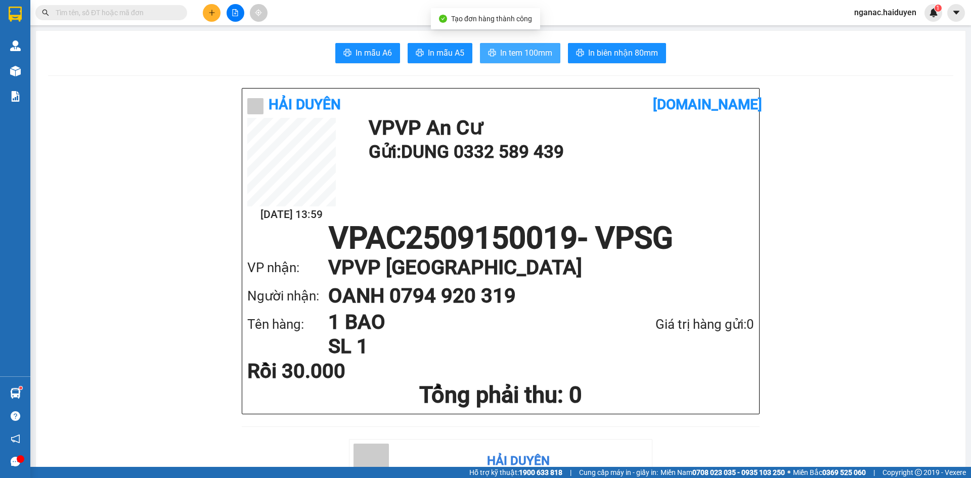
click at [523, 49] on span "In tem 100mm" at bounding box center [526, 53] width 52 height 13
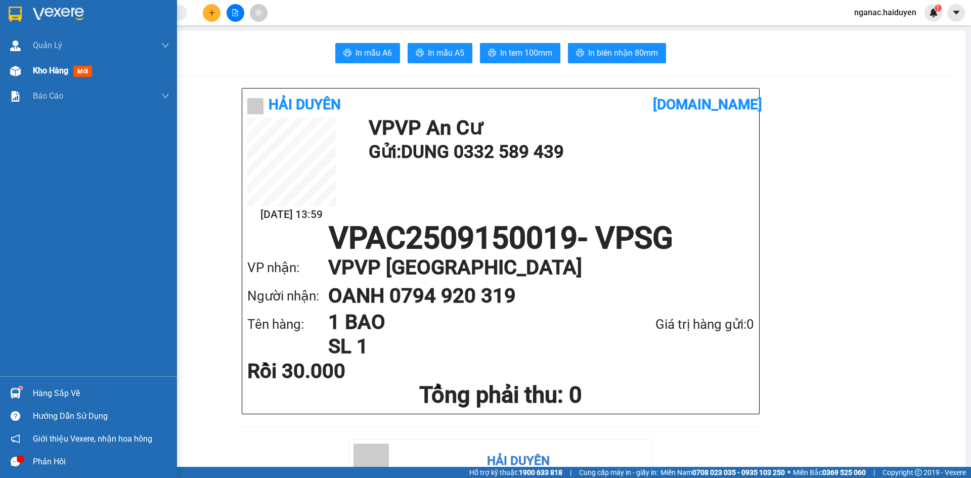
click at [45, 71] on span "Kho hàng" at bounding box center [50, 71] width 35 height 10
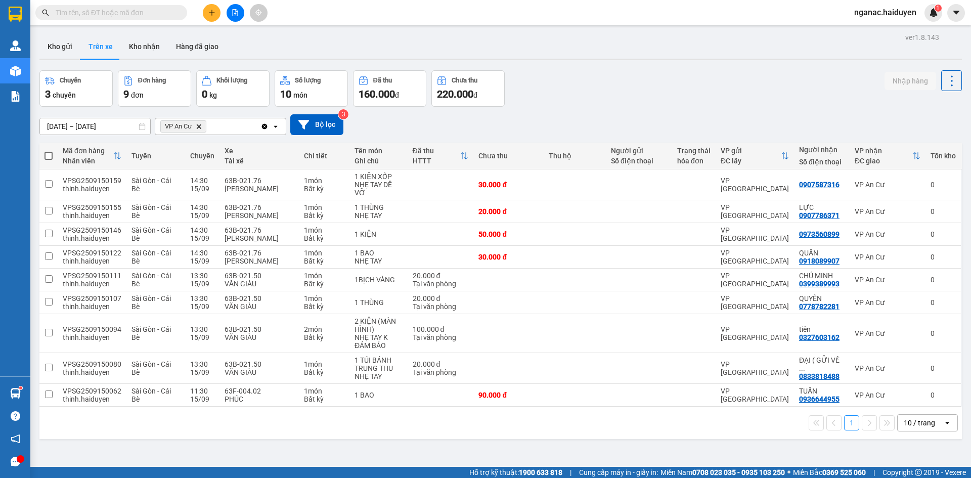
click at [867, 11] on span "nganac.haiduyen" at bounding box center [885, 12] width 78 height 13
click at [869, 31] on span "Đăng xuất" at bounding box center [890, 31] width 56 height 11
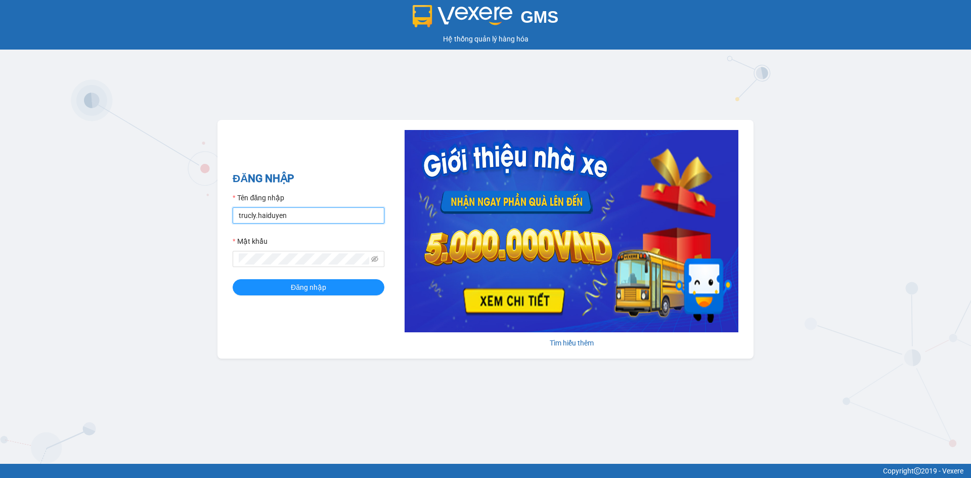
click at [299, 221] on input "trucly.haiduyen" at bounding box center [309, 215] width 152 height 16
type input "anac.haiduyen"
click at [304, 288] on span "Đăng nhập" at bounding box center [308, 287] width 35 height 11
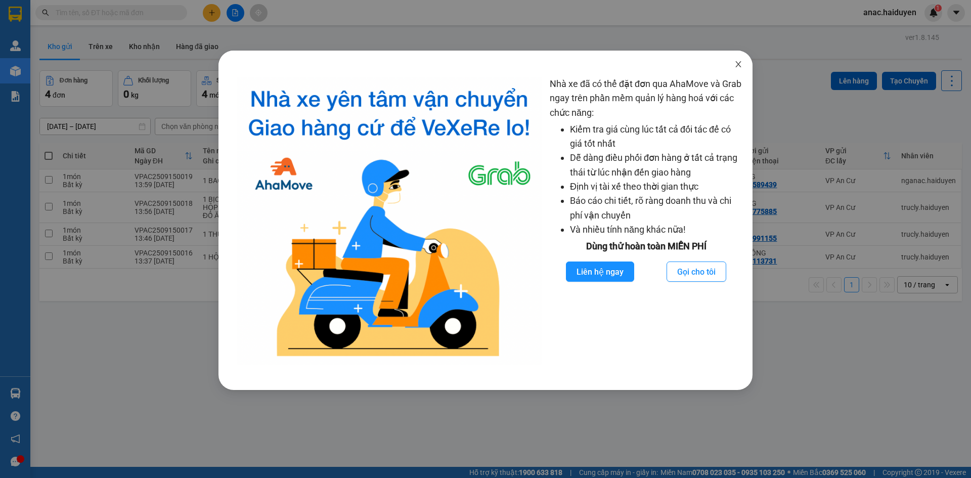
click at [740, 64] on icon "close" at bounding box center [738, 64] width 8 height 8
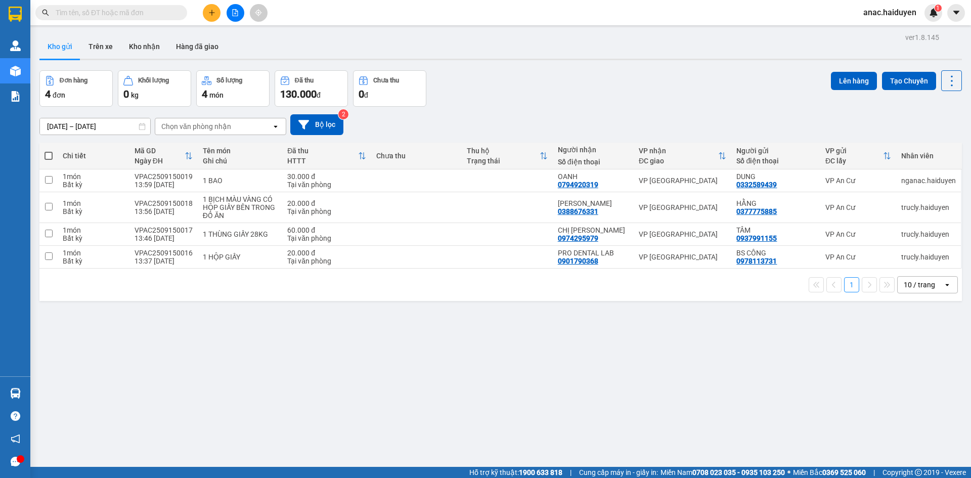
click at [217, 12] on button at bounding box center [212, 13] width 18 height 18
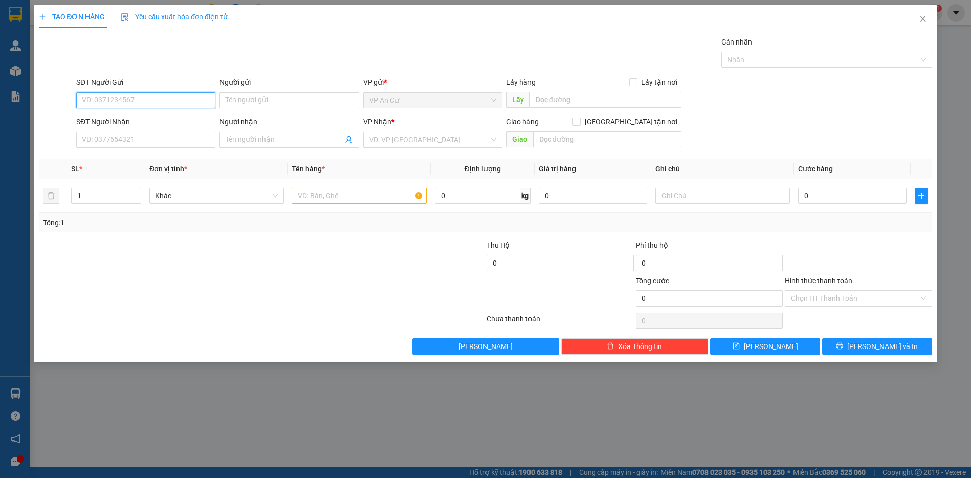
click at [164, 97] on input "SĐT Người Gửi" at bounding box center [145, 100] width 139 height 16
type input "0889211922"
click at [260, 99] on input "Người gửi" at bounding box center [289, 100] width 139 height 16
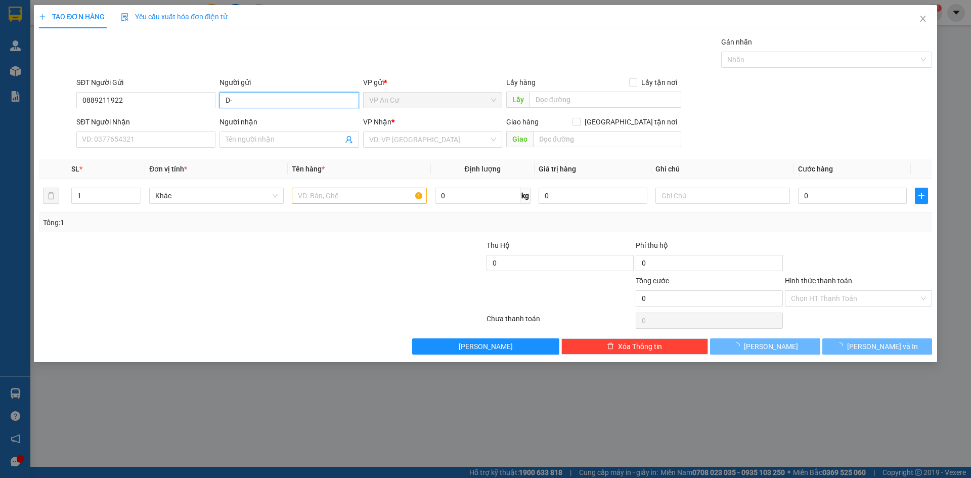
type input "D"
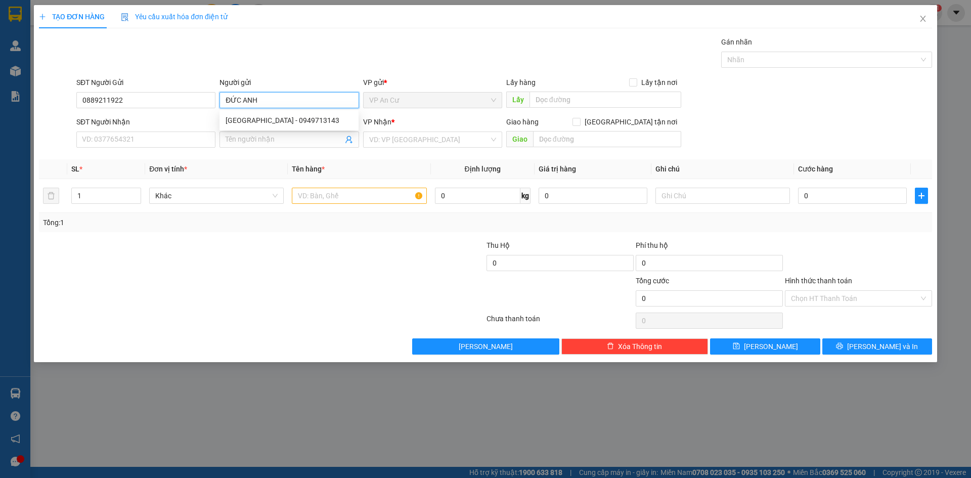
type input "ĐỨC ANH"
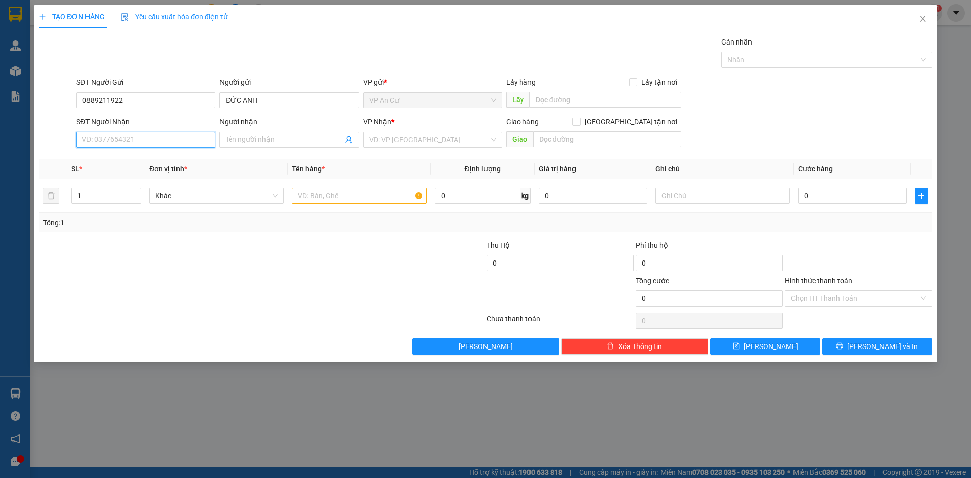
click at [134, 141] on input "SĐT Người Nhận" at bounding box center [145, 140] width 139 height 16
type input "0902724806"
click at [282, 136] on input "Người nhận" at bounding box center [284, 139] width 117 height 11
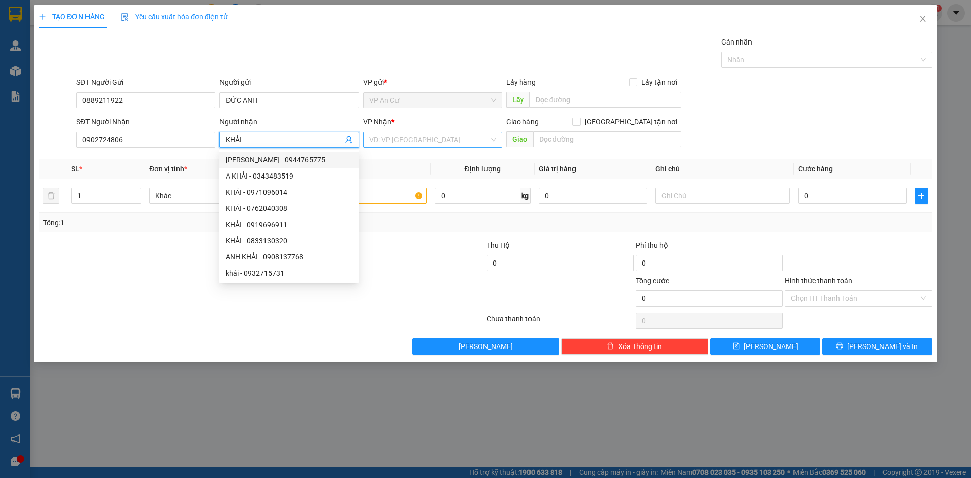
type input "KHẢI"
click at [480, 143] on input "search" at bounding box center [429, 139] width 120 height 15
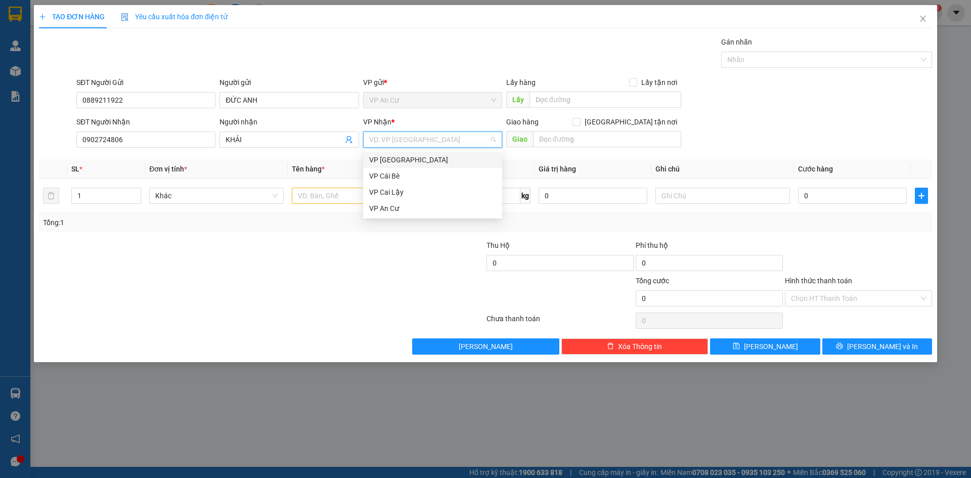
click at [402, 158] on div "VP [GEOGRAPHIC_DATA]" at bounding box center [432, 159] width 127 height 11
click at [98, 193] on input "1" at bounding box center [106, 195] width 69 height 15
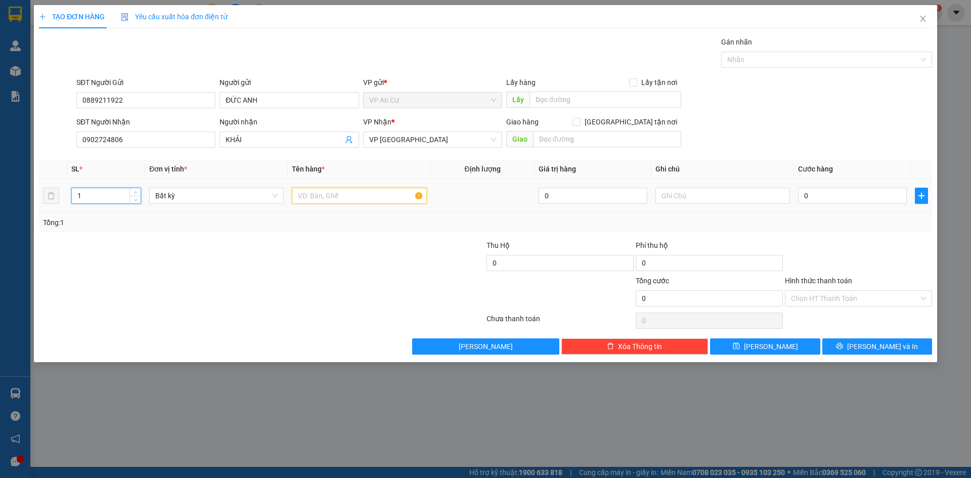
drag, startPoint x: 318, startPoint y: 195, endPoint x: 404, endPoint y: 155, distance: 94.8
click at [326, 193] on input "text" at bounding box center [359, 196] width 135 height 16
type input "1 THÙNG GIẤY"
click at [837, 200] on input "0" at bounding box center [852, 196] width 109 height 16
type input "3"
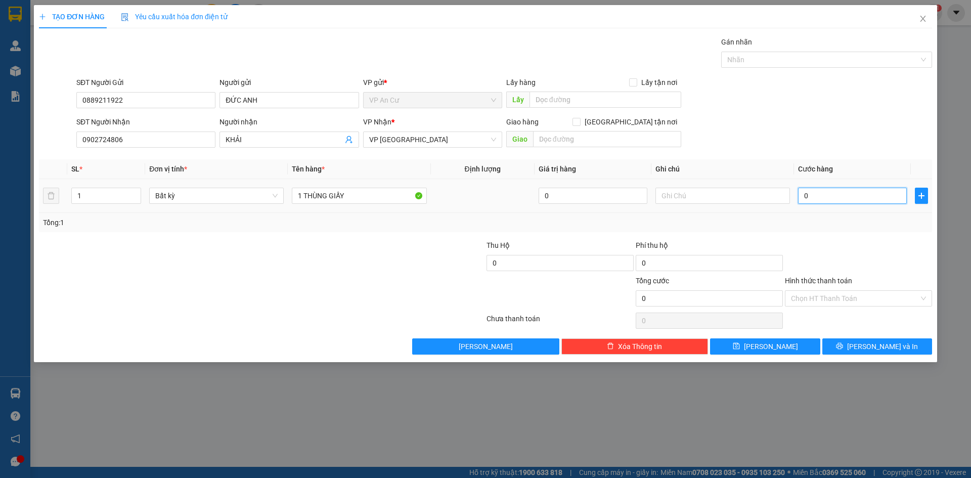
type input "3"
type input "30"
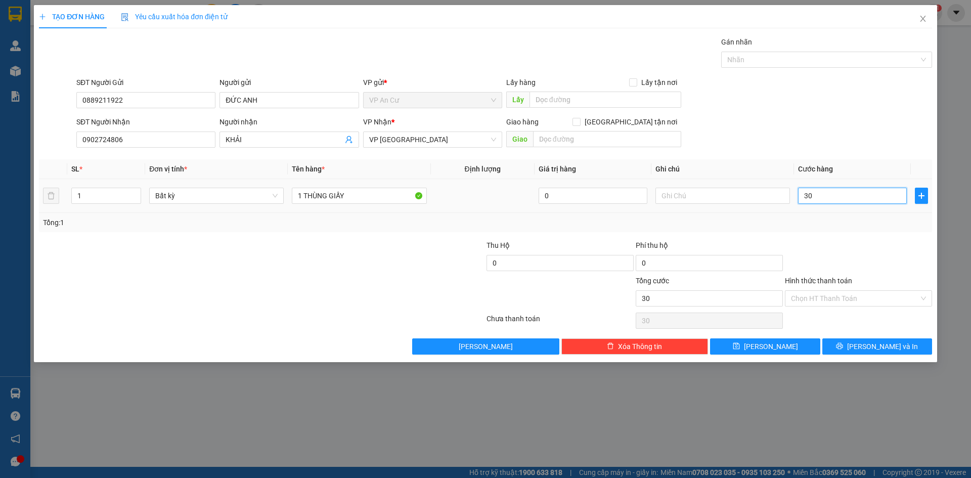
type input "300"
type input "3.000"
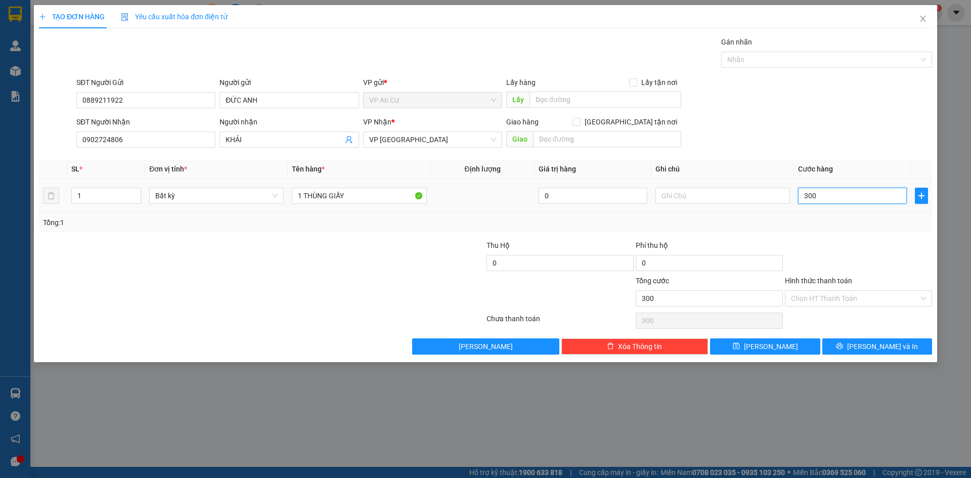
type input "3.000"
type input "30.000"
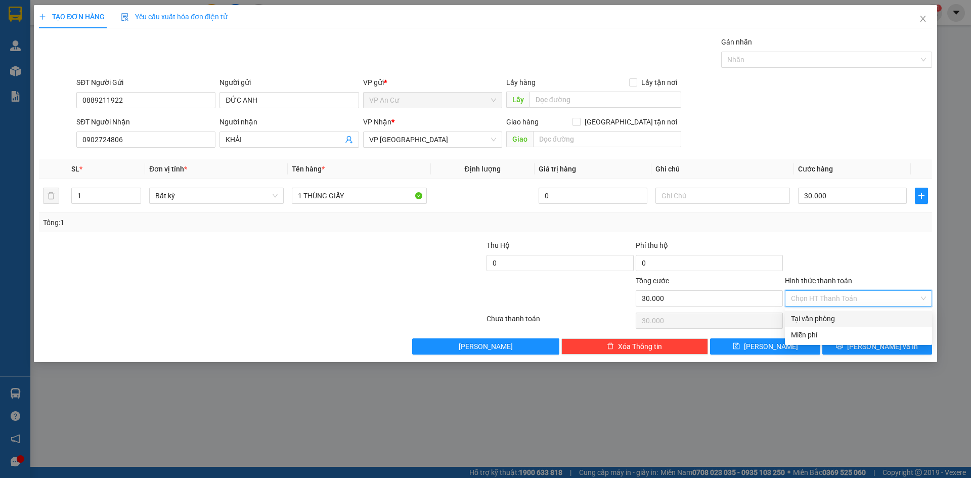
click at [828, 296] on input "Hình thức thanh toán" at bounding box center [855, 298] width 128 height 15
click at [829, 316] on div "Tại văn phòng" at bounding box center [858, 318] width 135 height 11
type input "0"
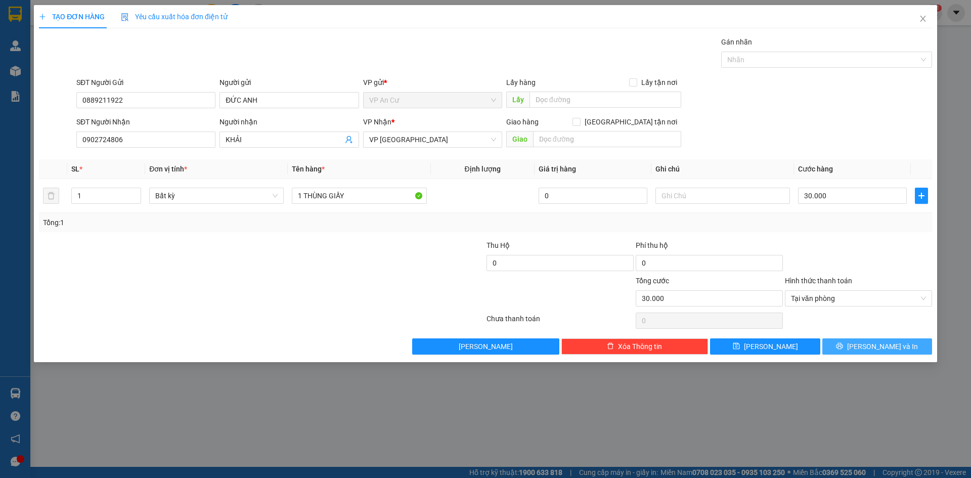
click at [889, 349] on span "[PERSON_NAME] và In" at bounding box center [882, 346] width 71 height 11
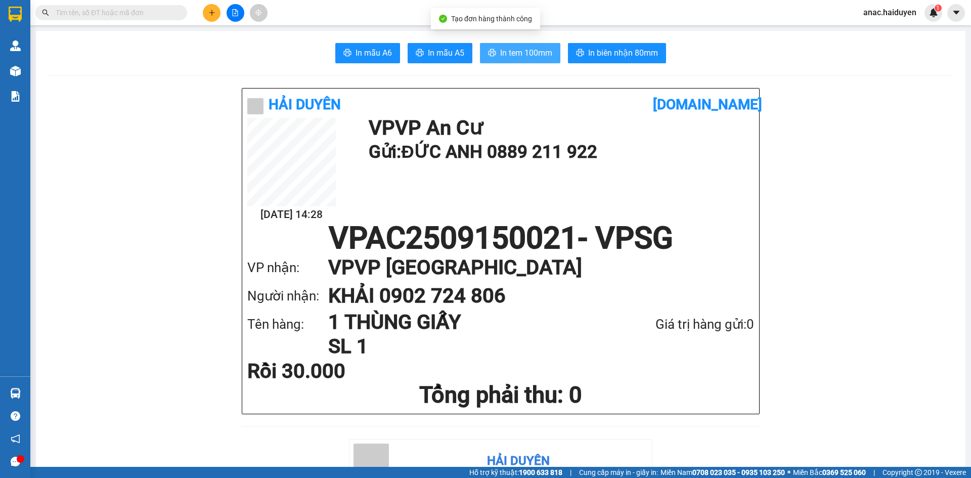
drag, startPoint x: 521, startPoint y: 51, endPoint x: 562, endPoint y: 90, distance: 56.2
click at [522, 51] on span "In tem 100mm" at bounding box center [526, 53] width 52 height 13
drag, startPoint x: 156, startPoint y: 191, endPoint x: 202, endPoint y: 196, distance: 46.3
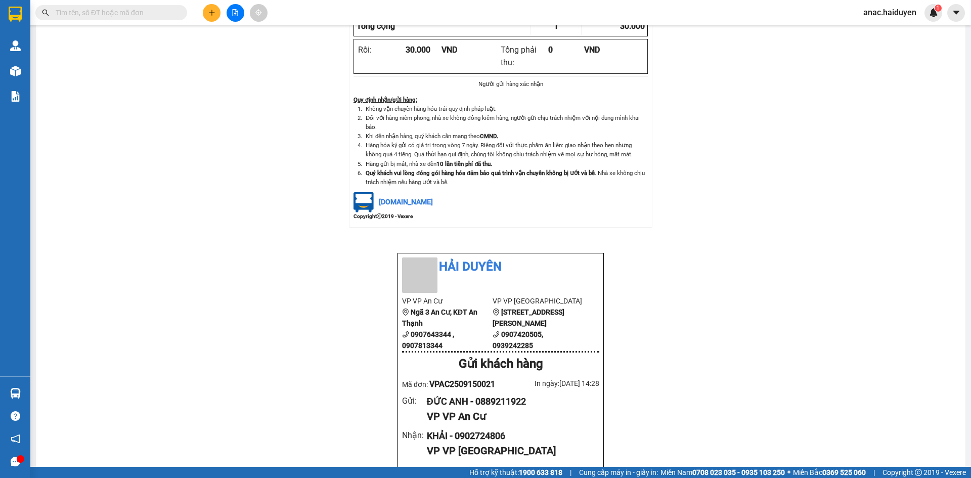
scroll to position [759, 0]
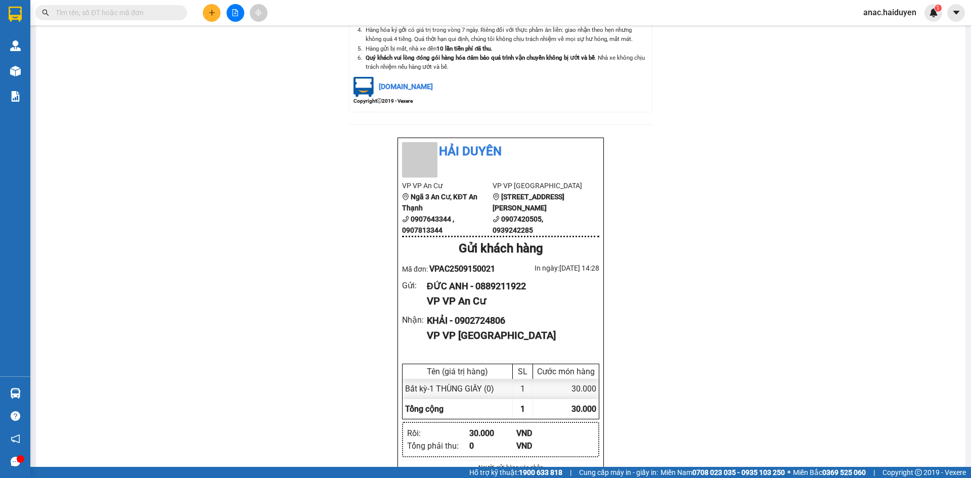
click at [805, 345] on div "Hải Duyên vexere.com 15/09 14:28 VP VP An Cư Gửi: ĐỨC ANH 0889 211 922 VPAC2509…" at bounding box center [500, 99] width 905 height 1541
